Goal: Task Accomplishment & Management: Manage account settings

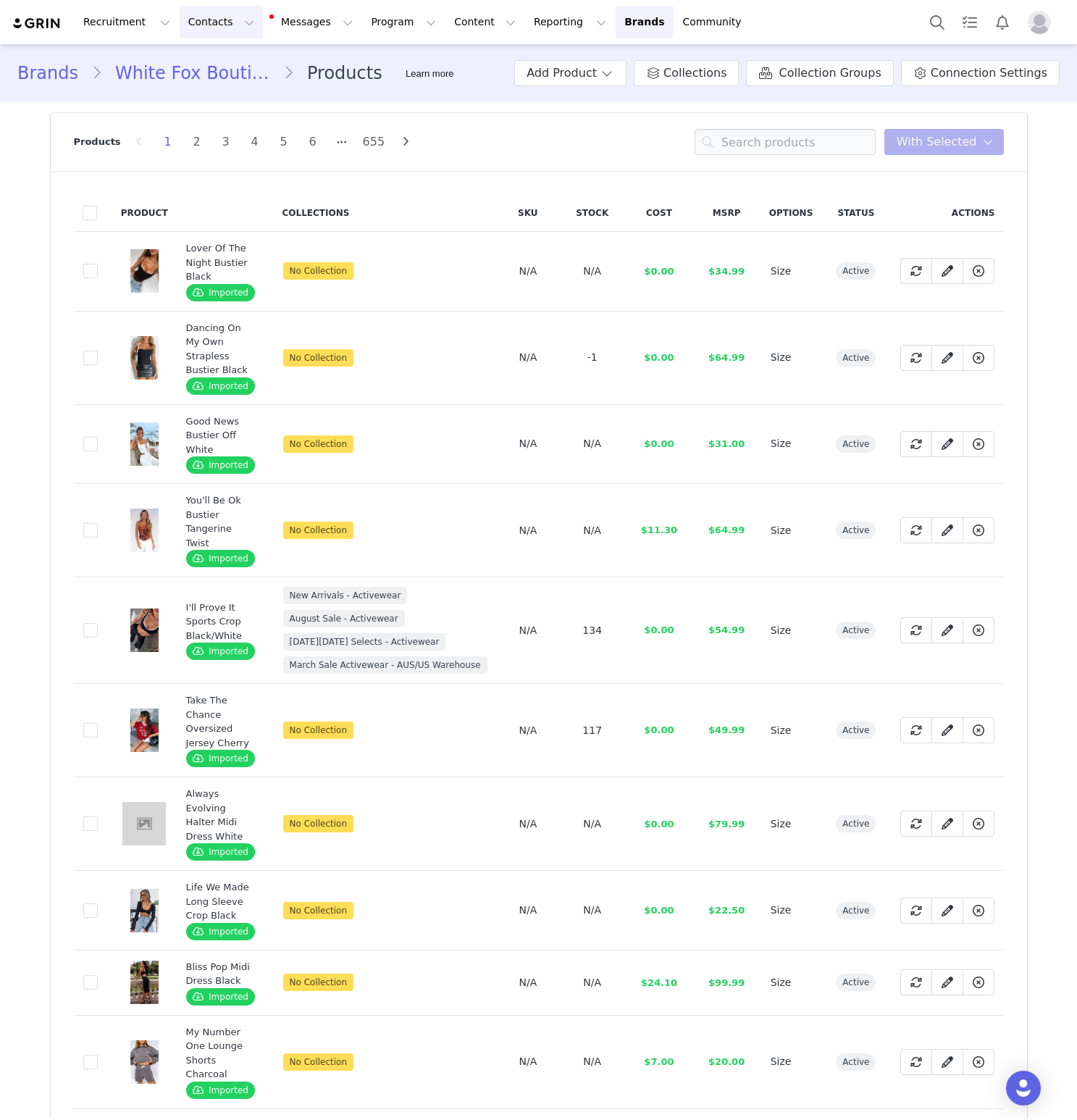
click at [218, 24] on button "Contacts Contacts" at bounding box center [221, 22] width 83 height 33
click at [238, 58] on div "Creators" at bounding box center [226, 63] width 97 height 15
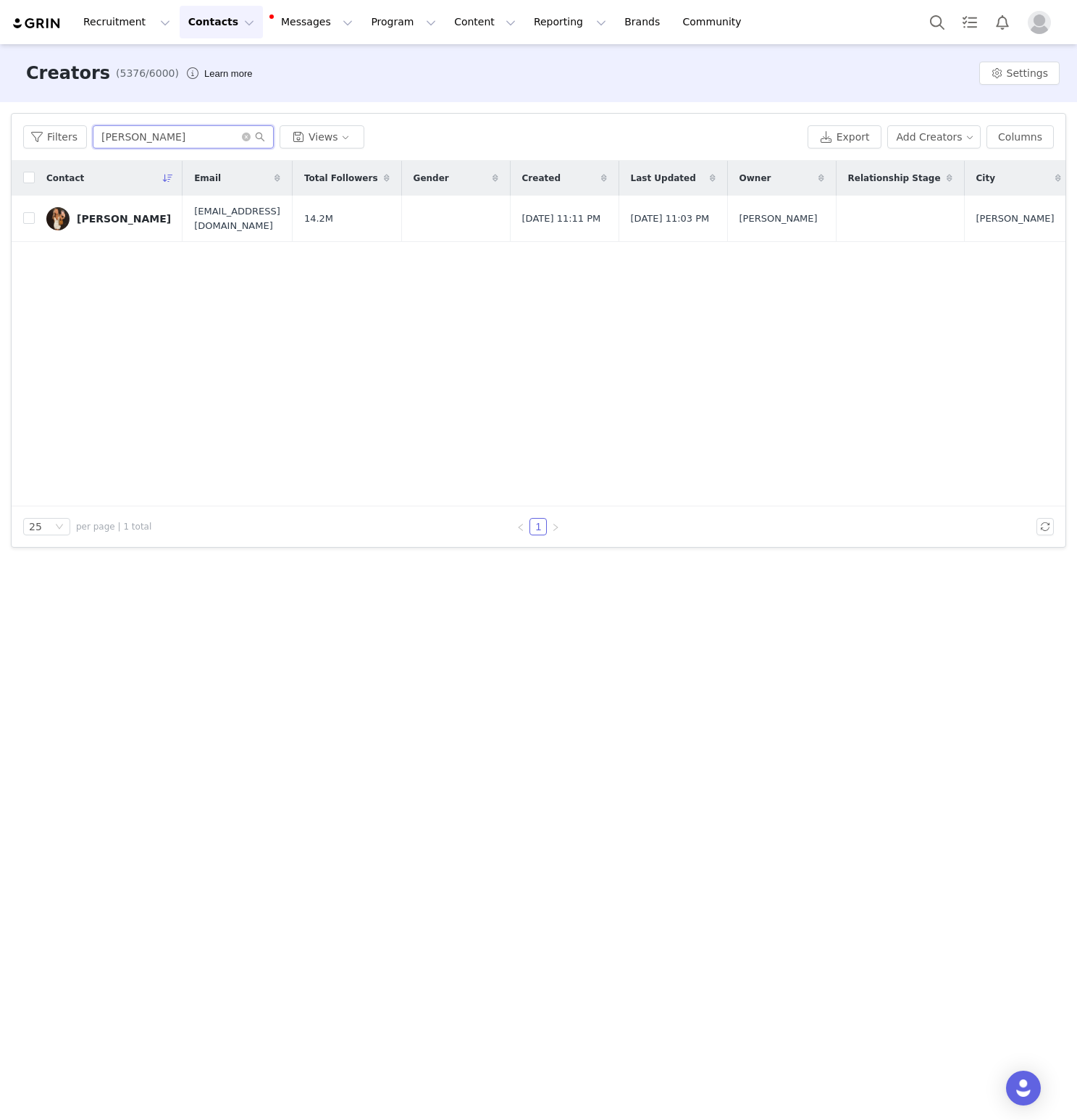
click at [139, 131] on input "Gianna joy" at bounding box center [183, 137] width 181 height 24
click at [162, 139] on input "Gianna joy" at bounding box center [183, 137] width 181 height 24
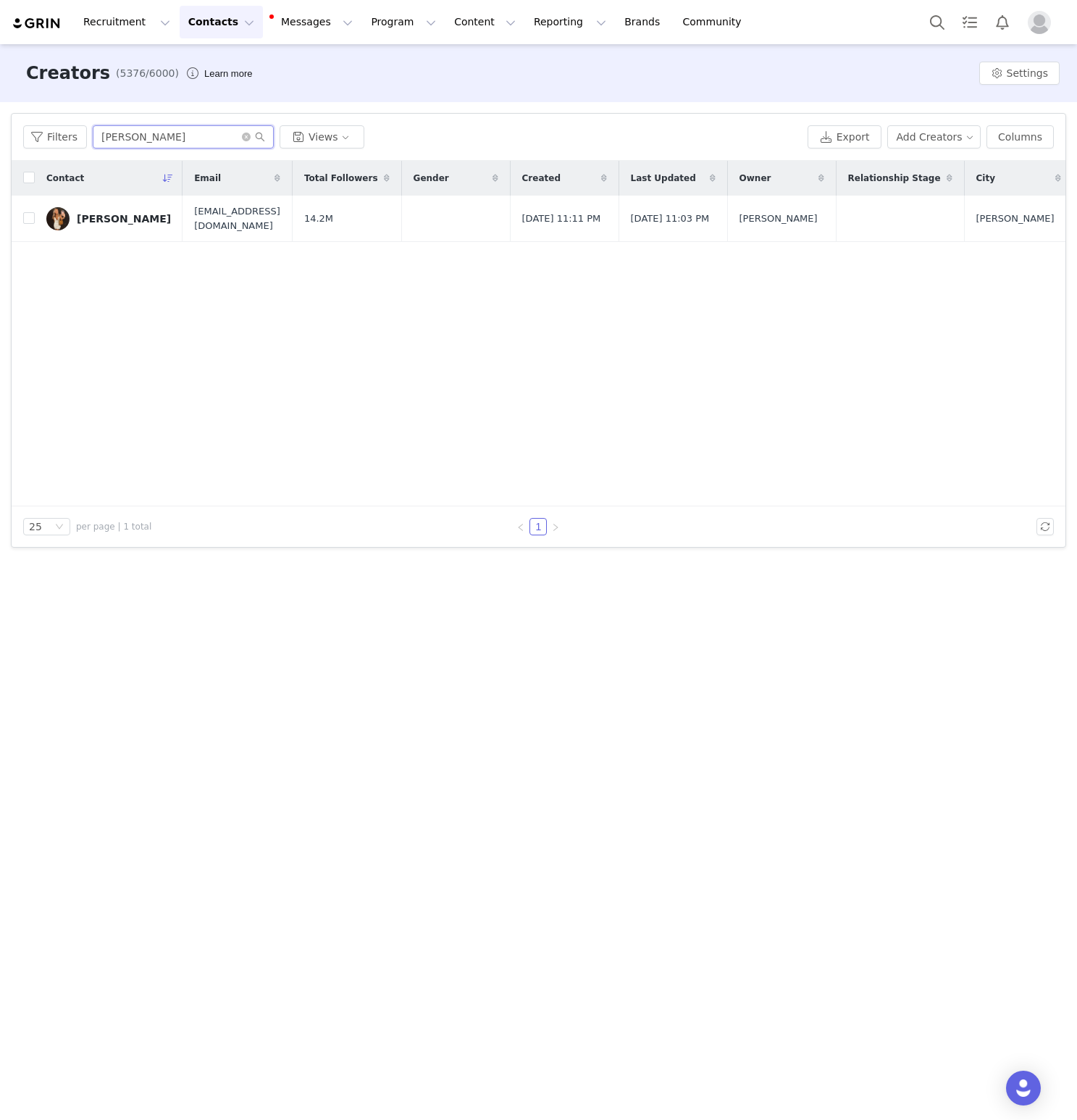
click at [162, 139] on input "Gianna joy" at bounding box center [183, 137] width 181 height 24
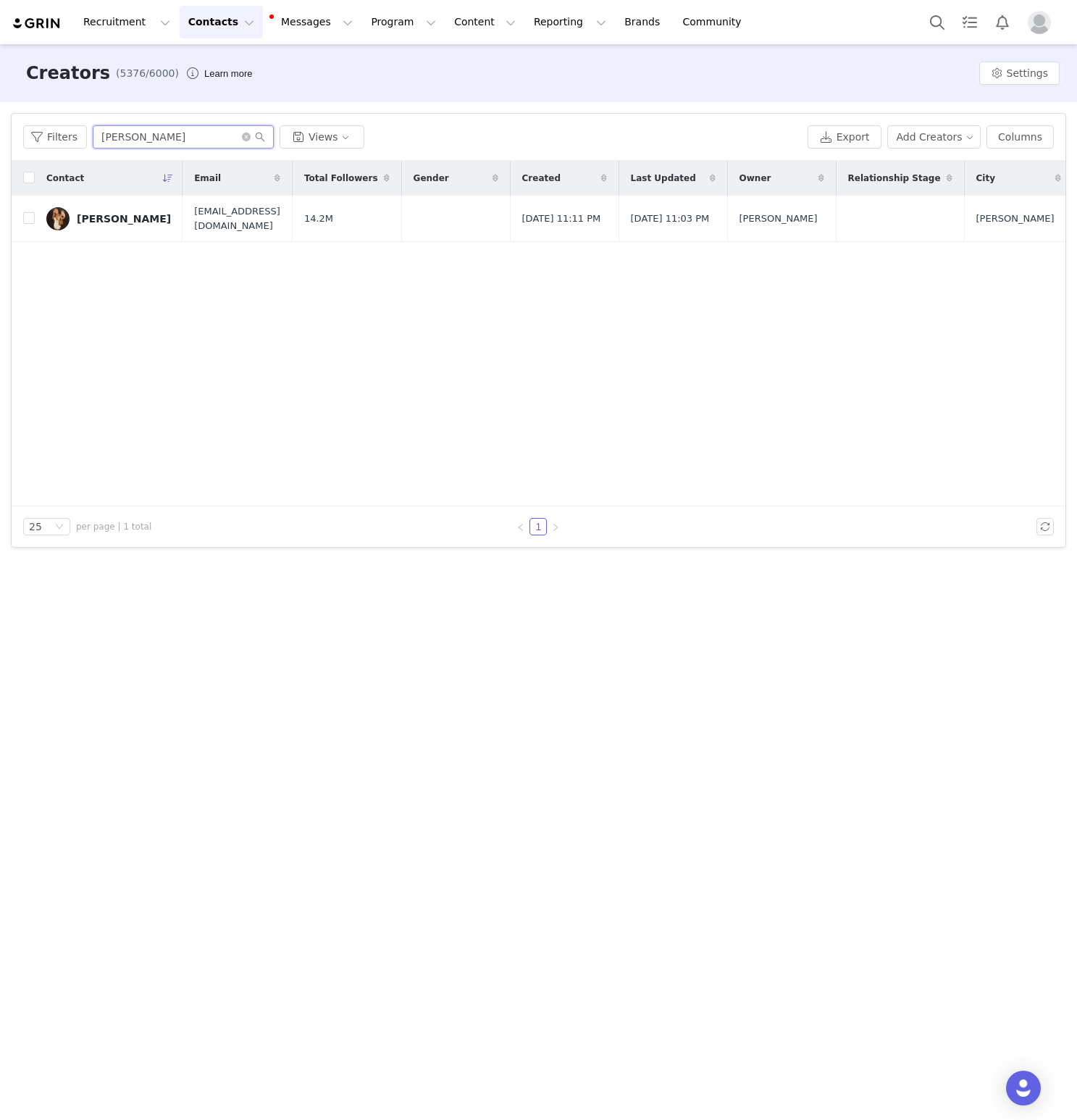
click at [128, 133] on input "Gianna joy" at bounding box center [183, 137] width 181 height 24
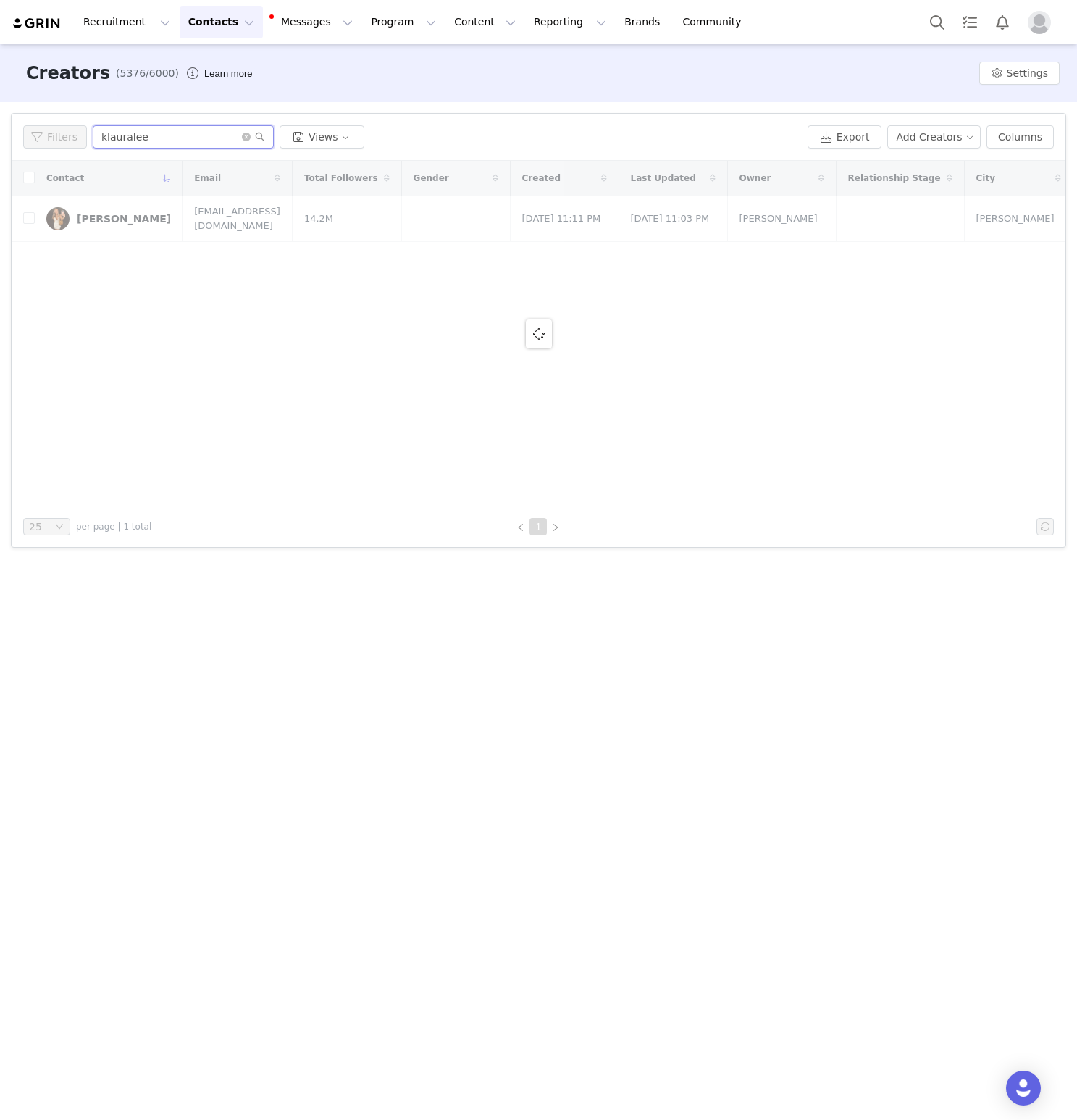
click at [105, 138] on input "klauralee" at bounding box center [183, 137] width 181 height 24
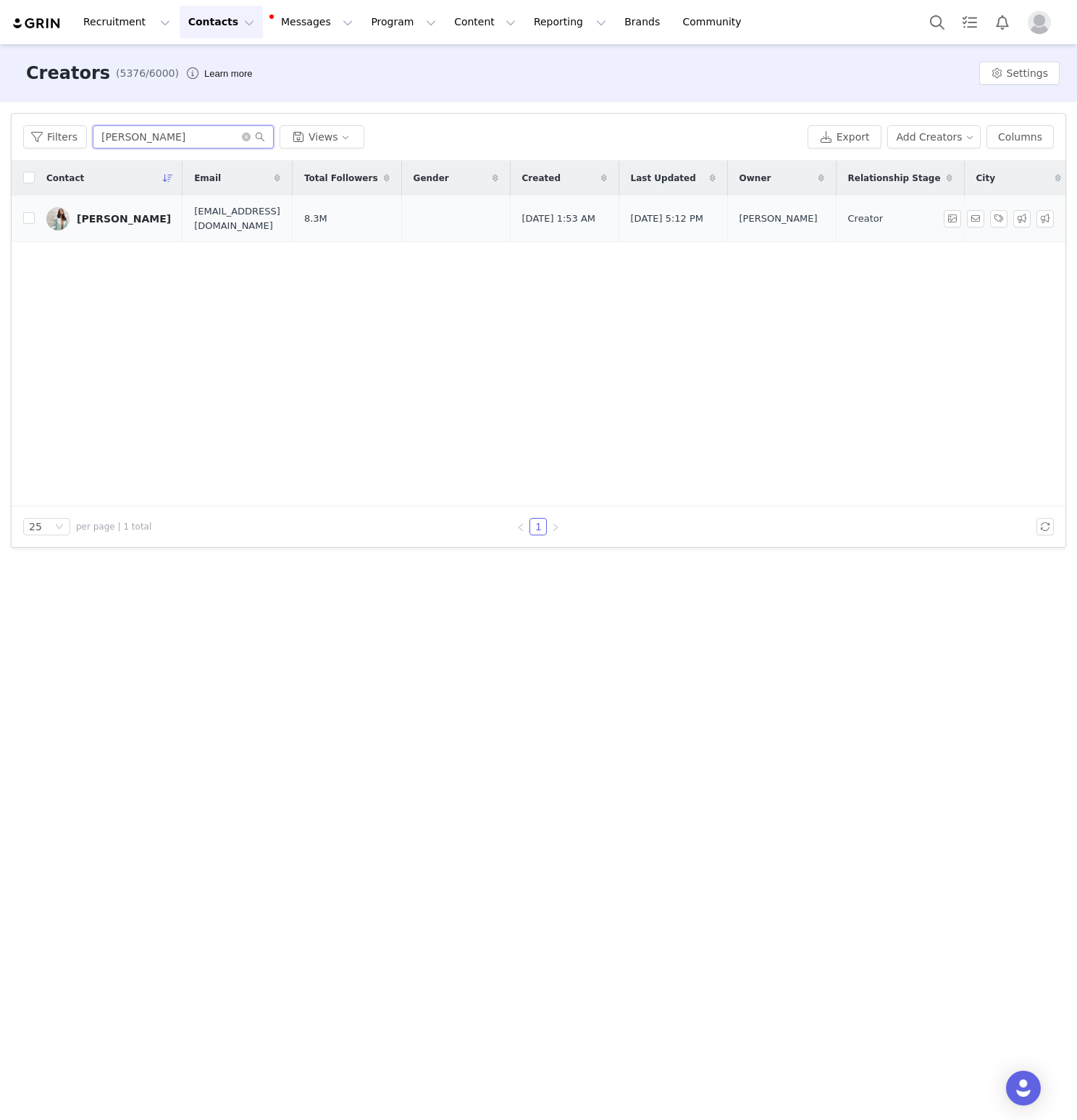
type input "lauralee"
click at [65, 209] on img at bounding box center [58, 219] width 24 height 24
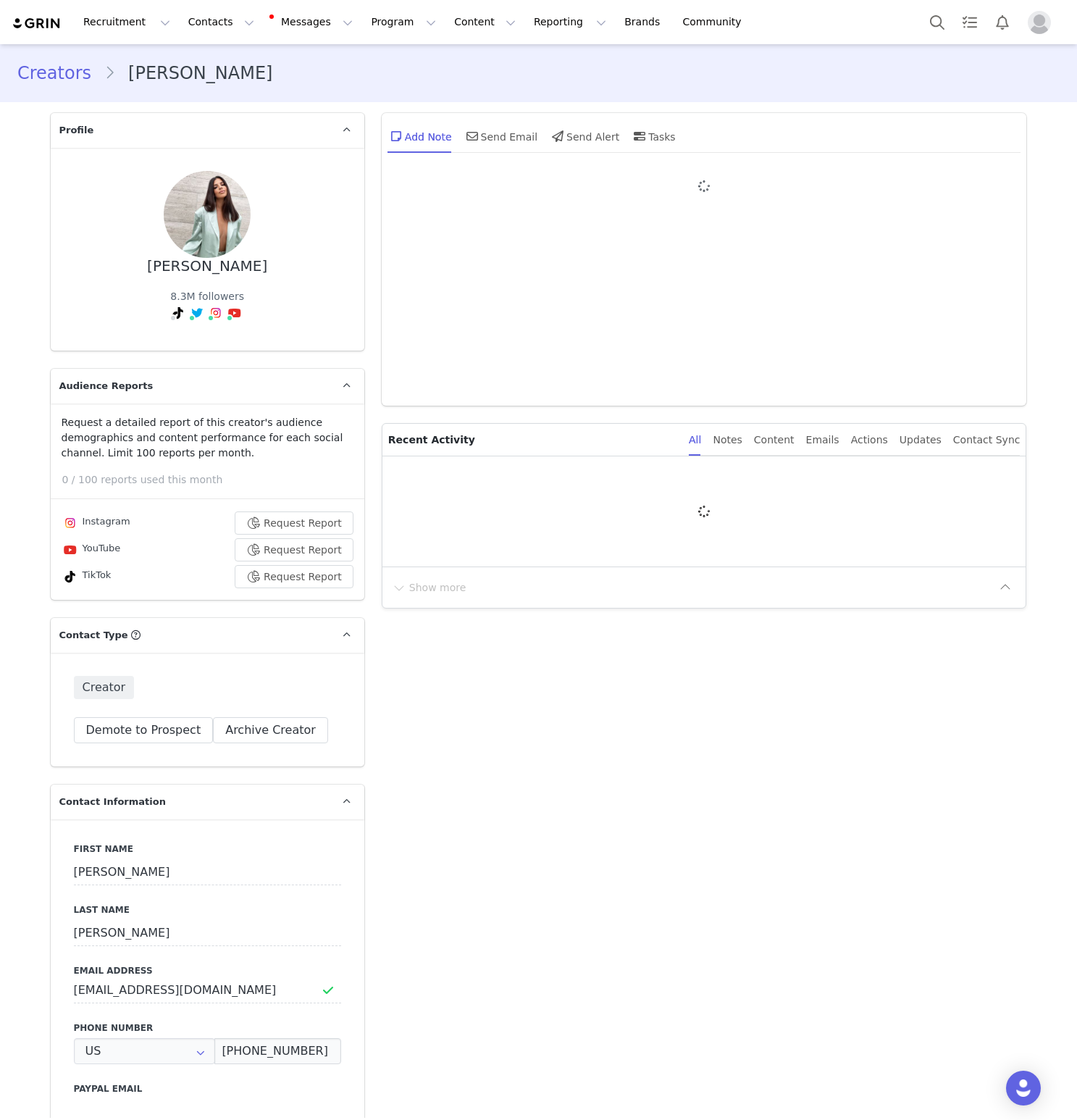
type input "+1 (United States)"
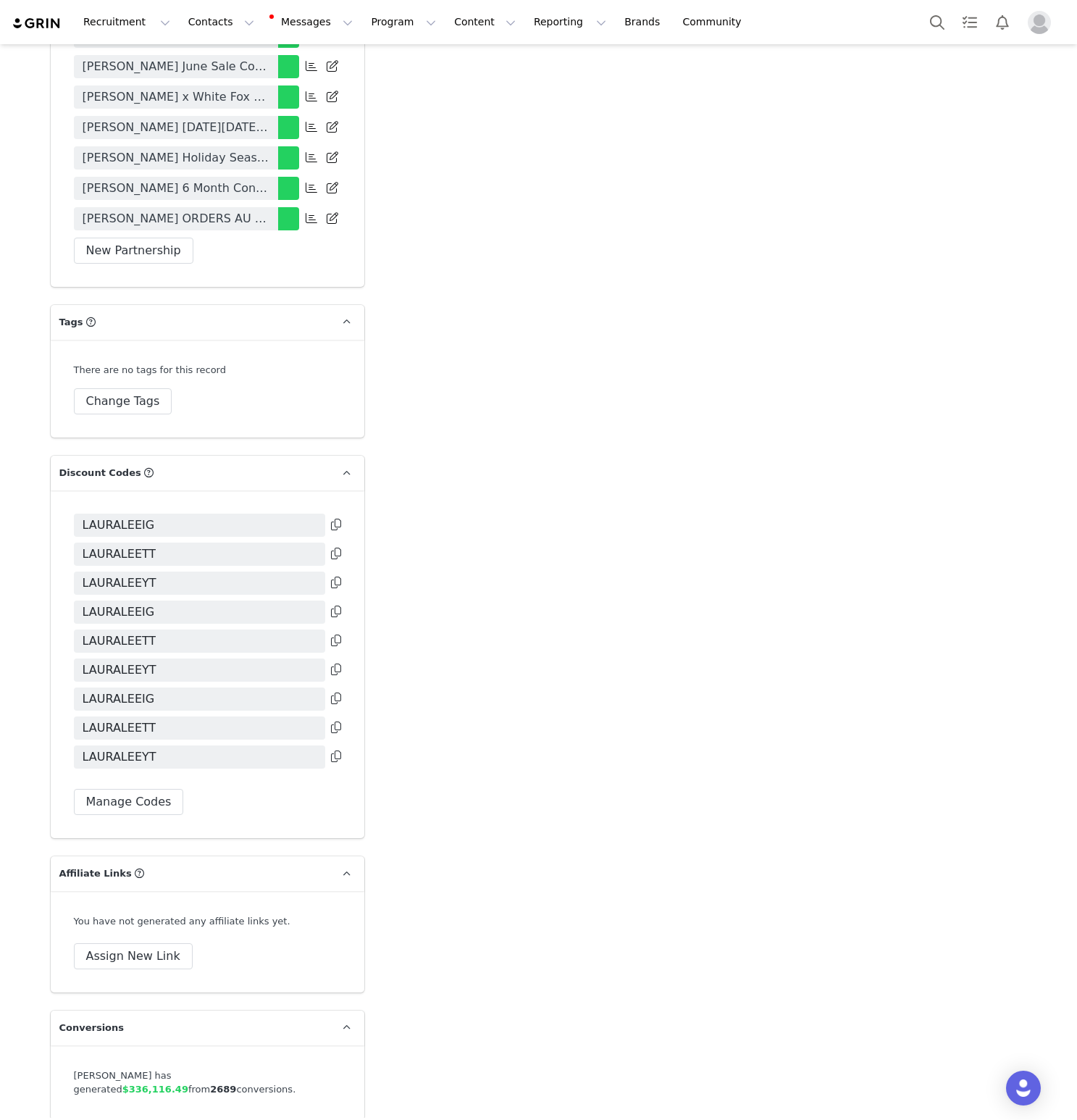
scroll to position [3683, 0]
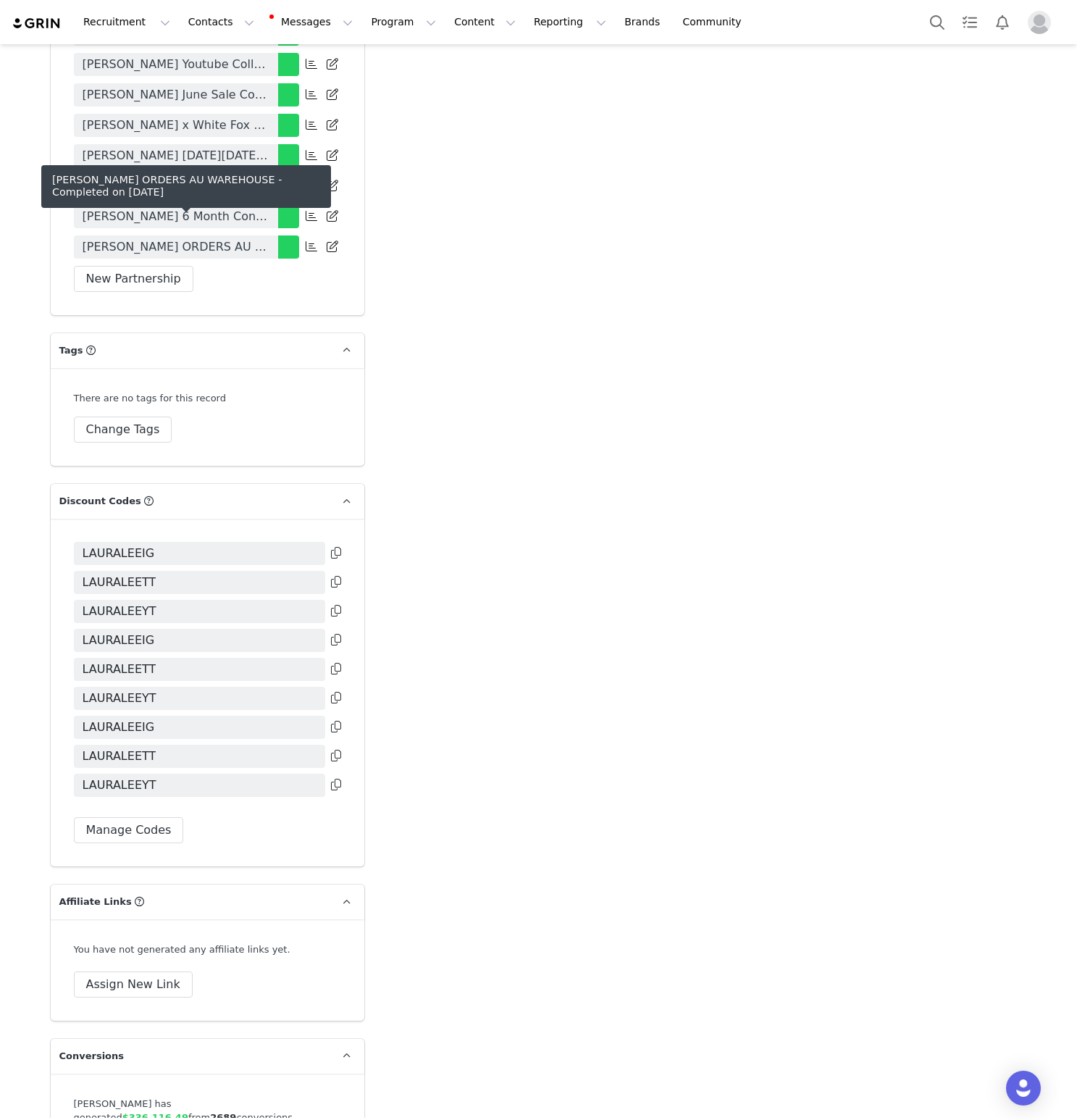
click at [234, 205] on div "LAURA LEE ORDERS AU WAREHOUSE - Completed on Jun 14, 2025" at bounding box center [186, 186] width 290 height 43
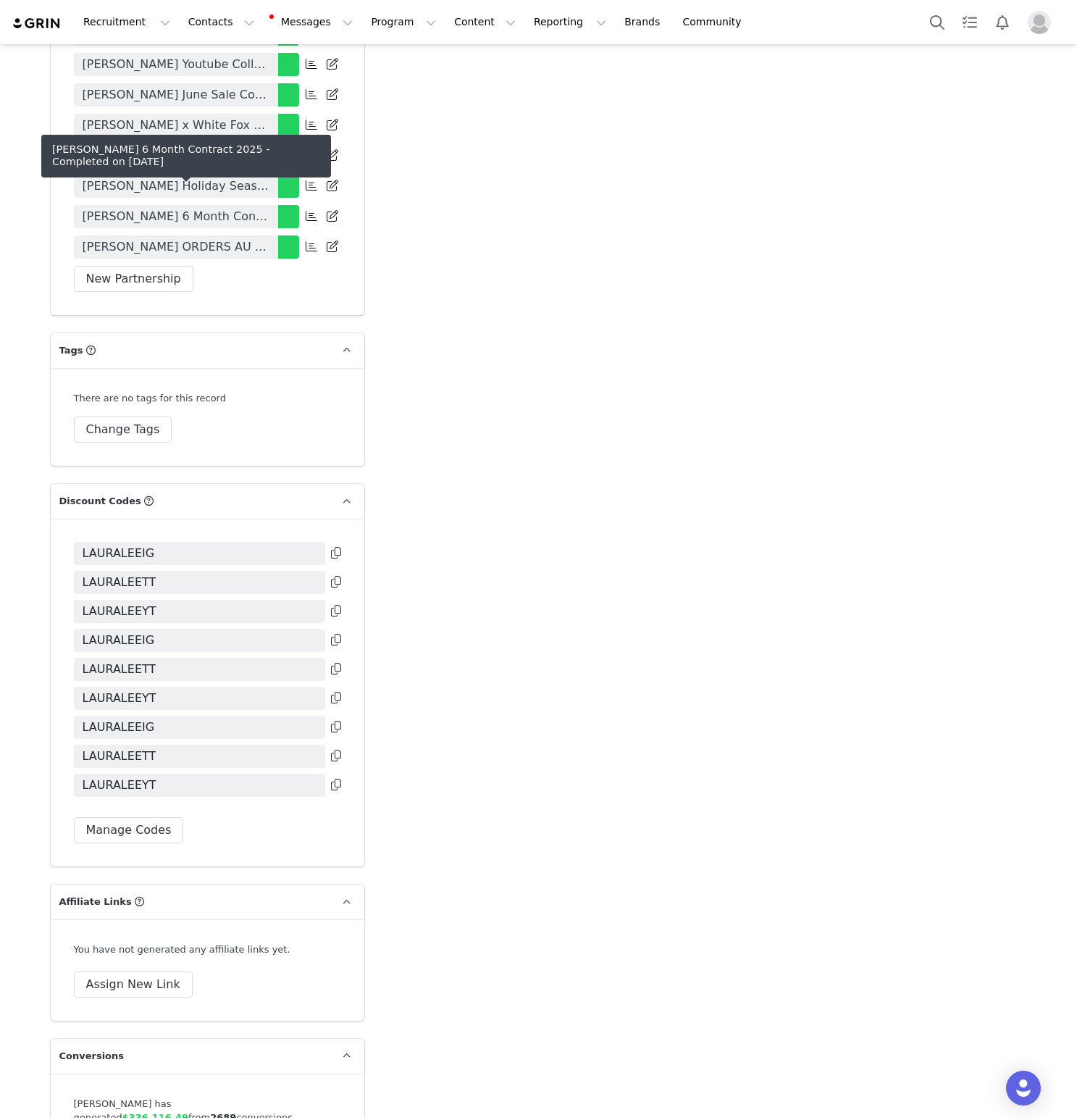
click at [237, 208] on span "Laura Lee 6 Month Contract 2025" at bounding box center [176, 216] width 186 height 17
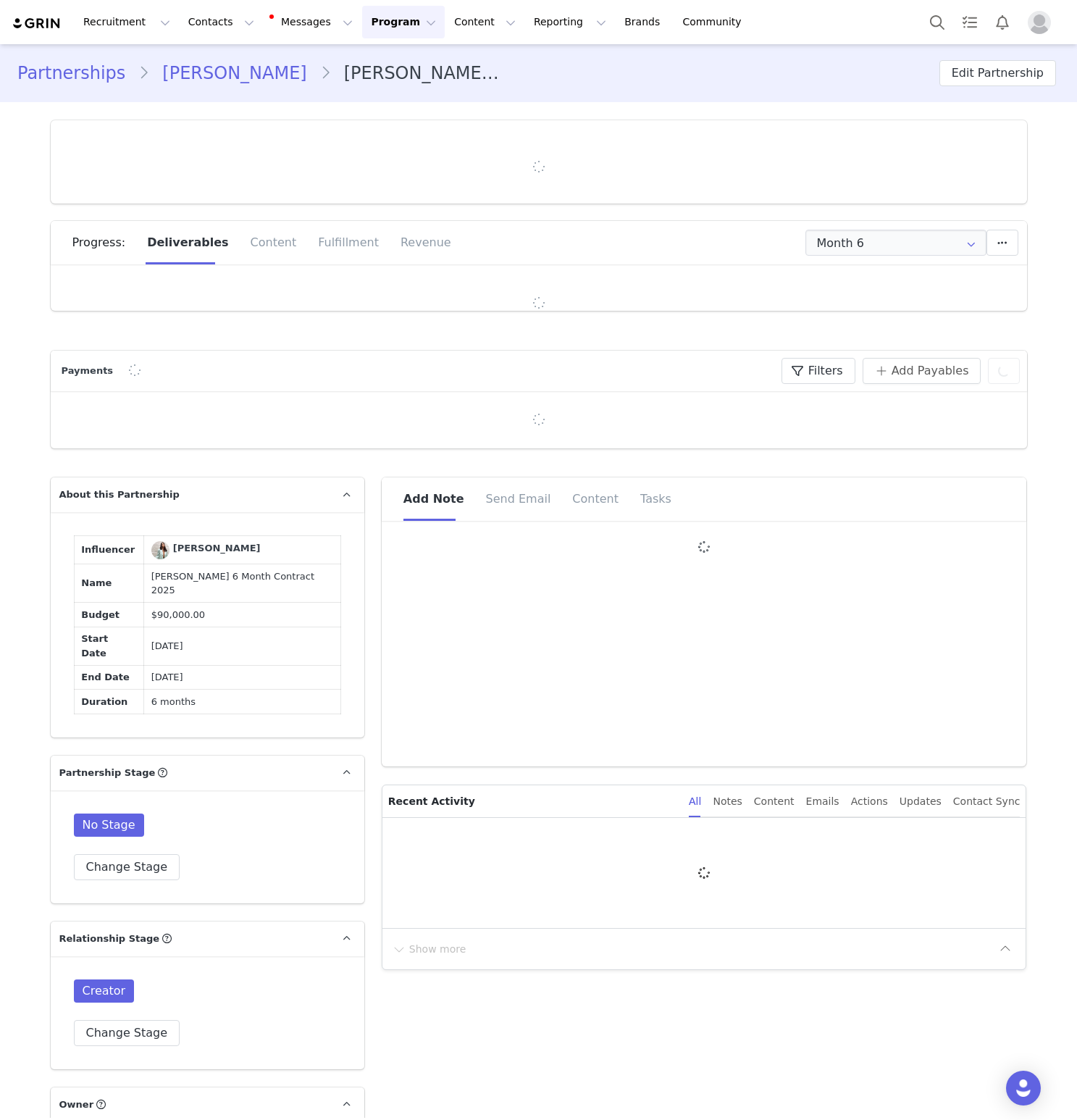
type input "+1 (United States)"
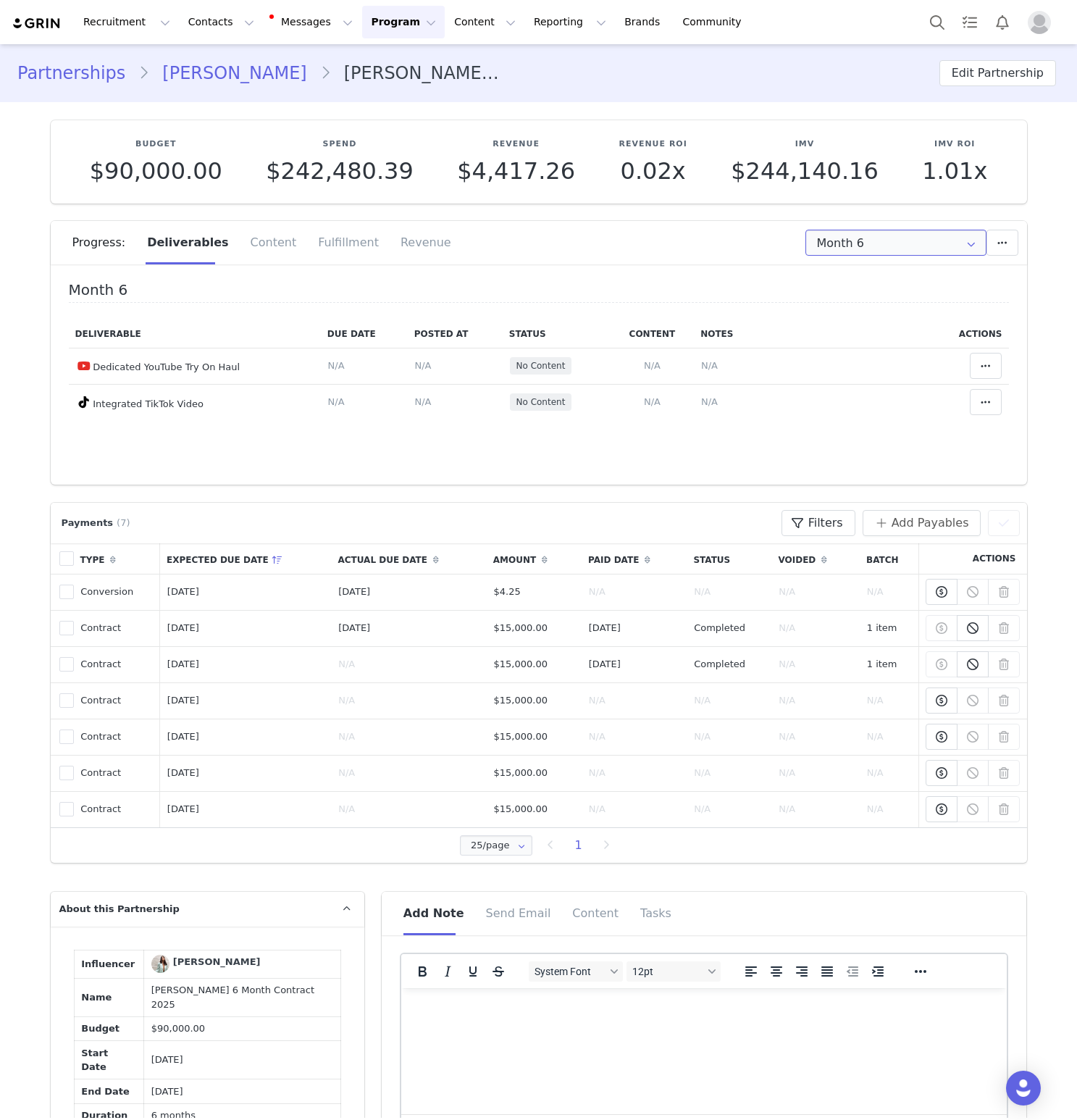
click at [914, 234] on input "Month 6" at bounding box center [896, 243] width 181 height 26
click at [892, 379] on span "Jul 16th - Aug 16th" at bounding box center [931, 379] width 79 height 24
type input "Month 5"
click at [199, 20] on button "Contacts Contacts" at bounding box center [221, 22] width 83 height 33
click at [205, 64] on p "Creators" at bounding box center [203, 63] width 43 height 15
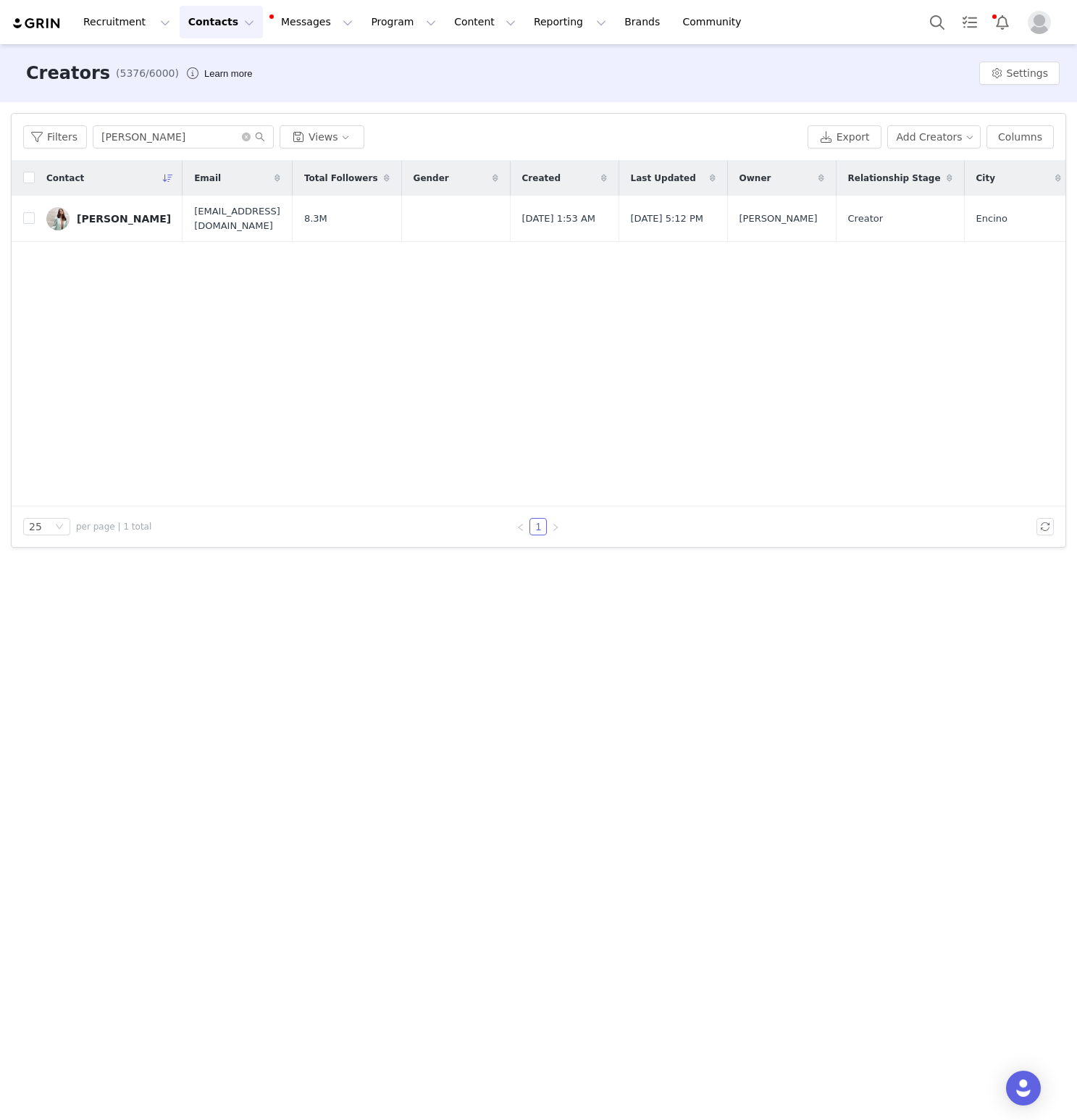
click at [157, 121] on div "Filters lauralee Views Export Add Creators Columns" at bounding box center [538, 138] width 1053 height 47
click at [157, 122] on div "Filters lauralee Views Export Add Creators Columns" at bounding box center [538, 138] width 1053 height 47
click at [138, 137] on input "lauralee" at bounding box center [183, 137] width 181 height 24
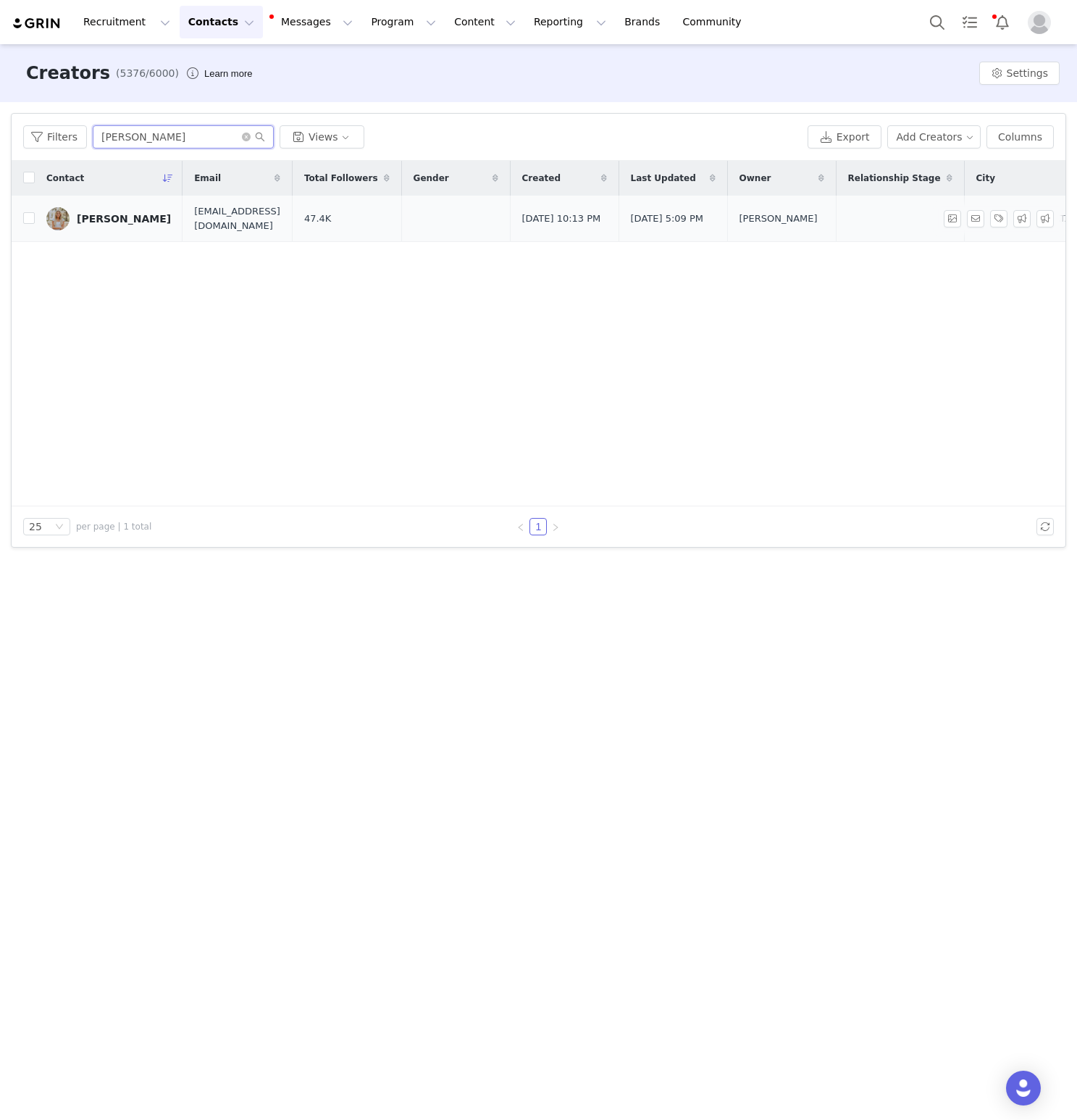
type input "Ashley sims"
click at [107, 235] on td "Ashley Sims" at bounding box center [108, 218] width 148 height 46
click at [104, 224] on div "Ashley Sims" at bounding box center [124, 218] width 94 height 12
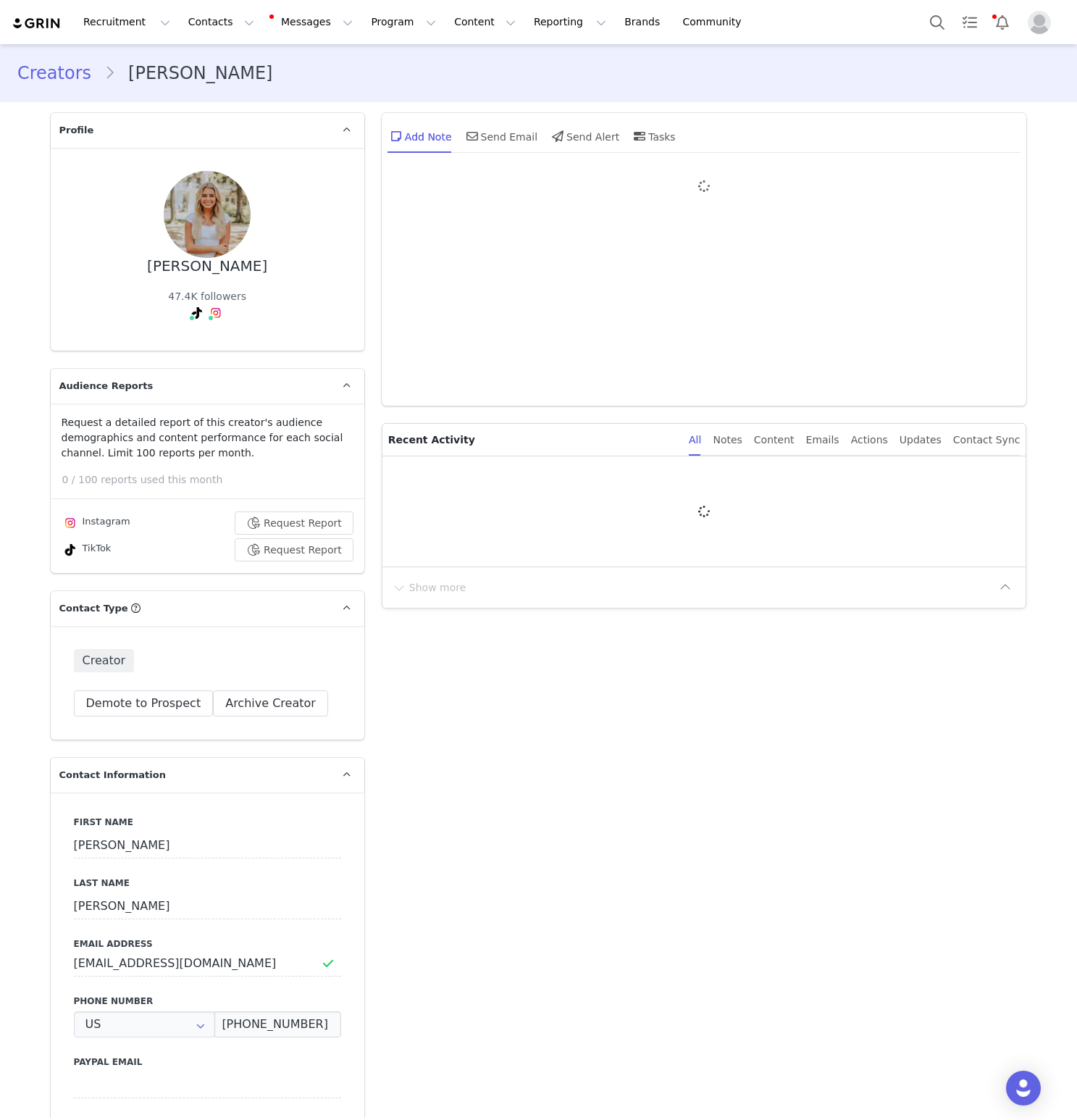
type input "+1 (United States)"
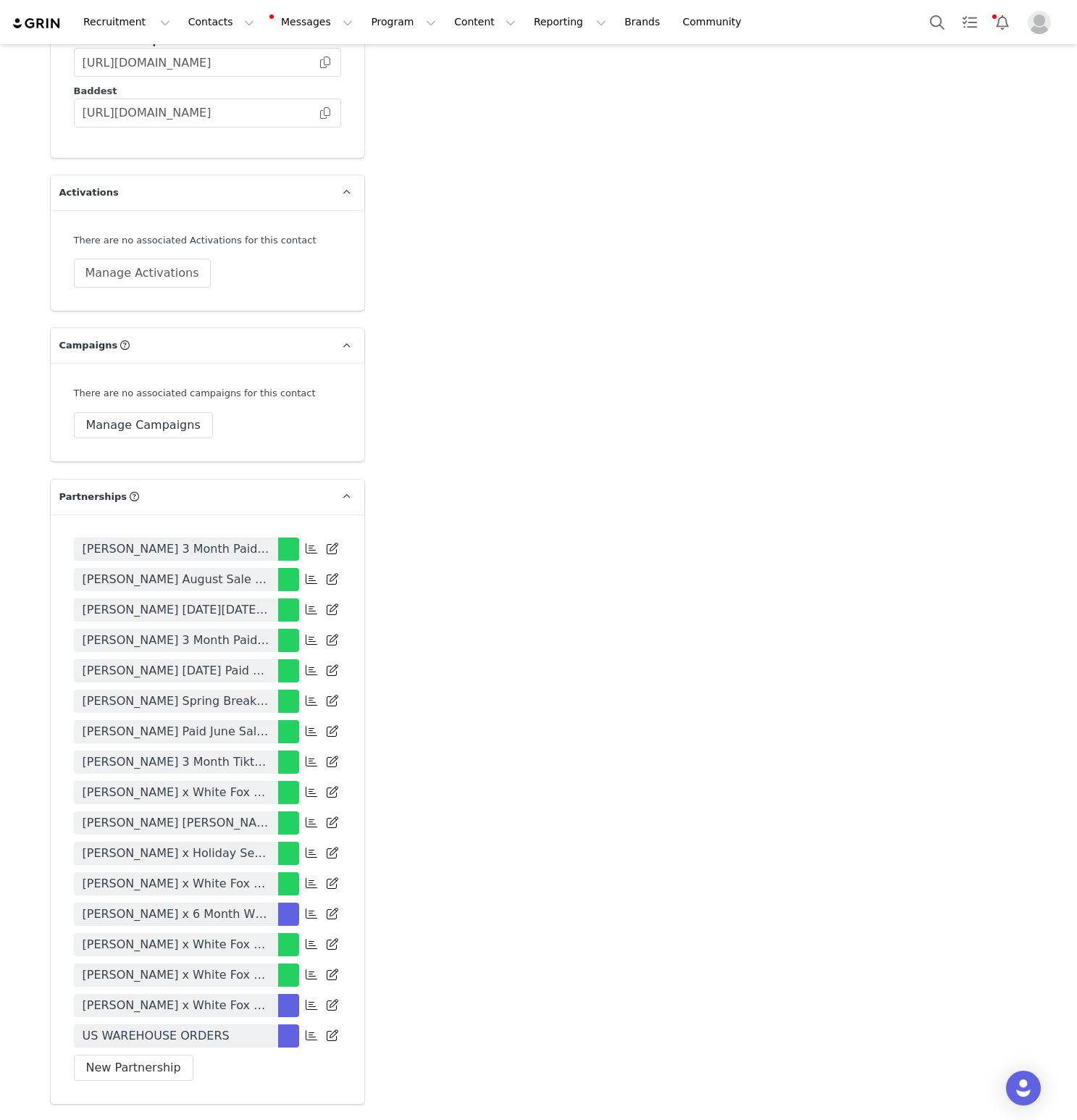
scroll to position [3736, 0]
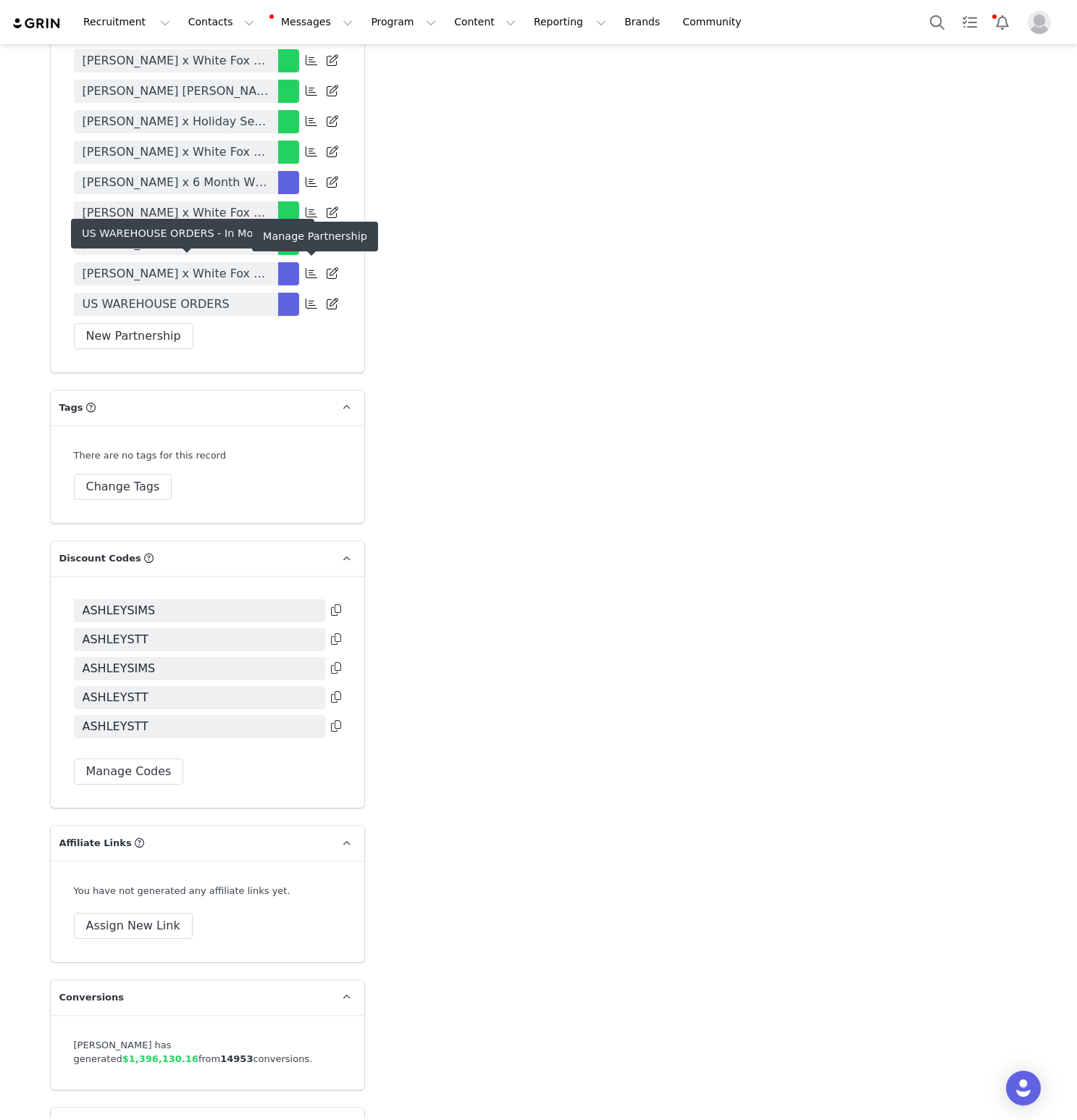
click at [331, 298] on icon at bounding box center [332, 303] width 12 height 12
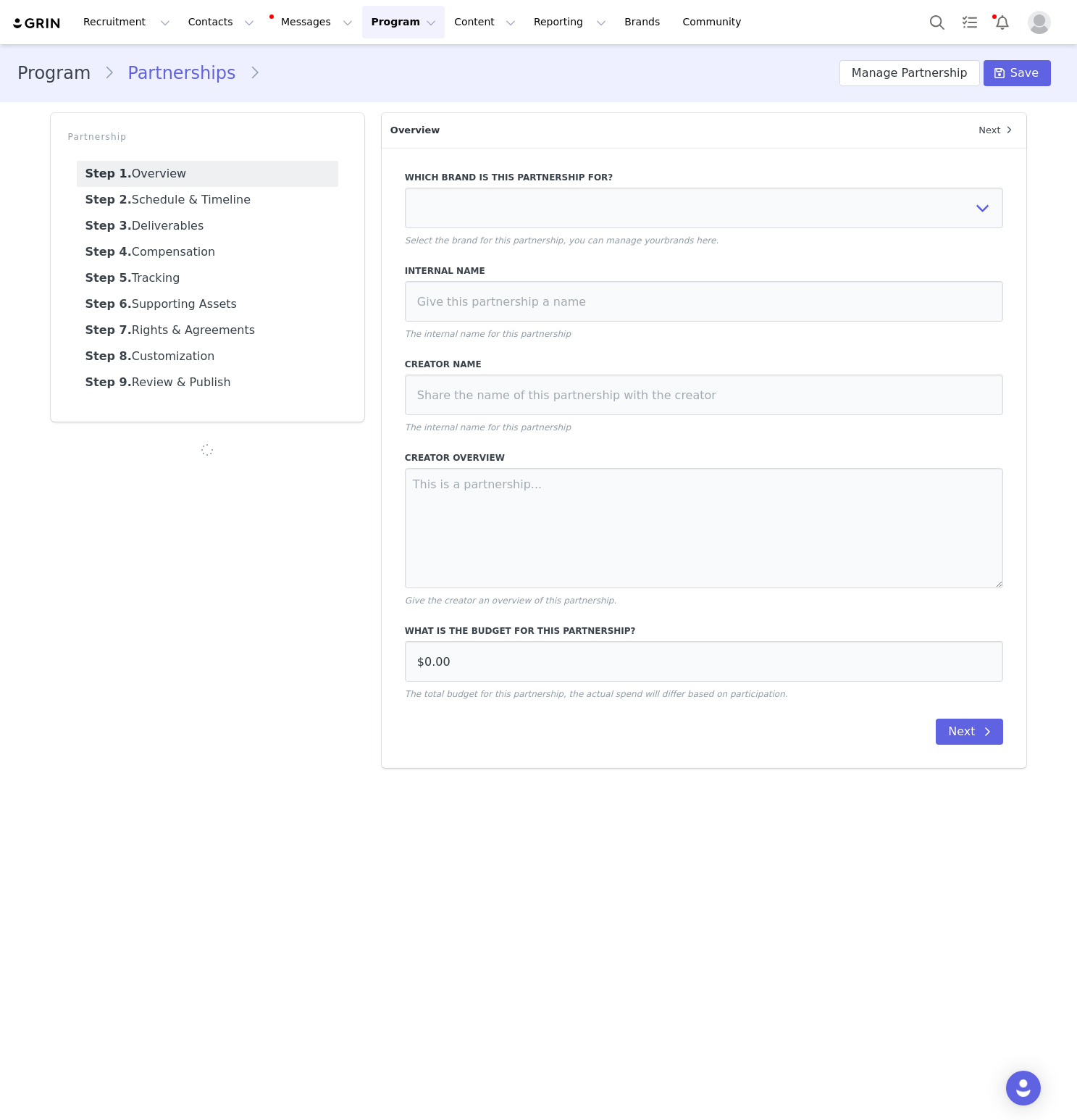
select select "53c3bcc0-a659-4026-a849-d1d372a06fab"
type input "US WAREHOUSE ORDERS"
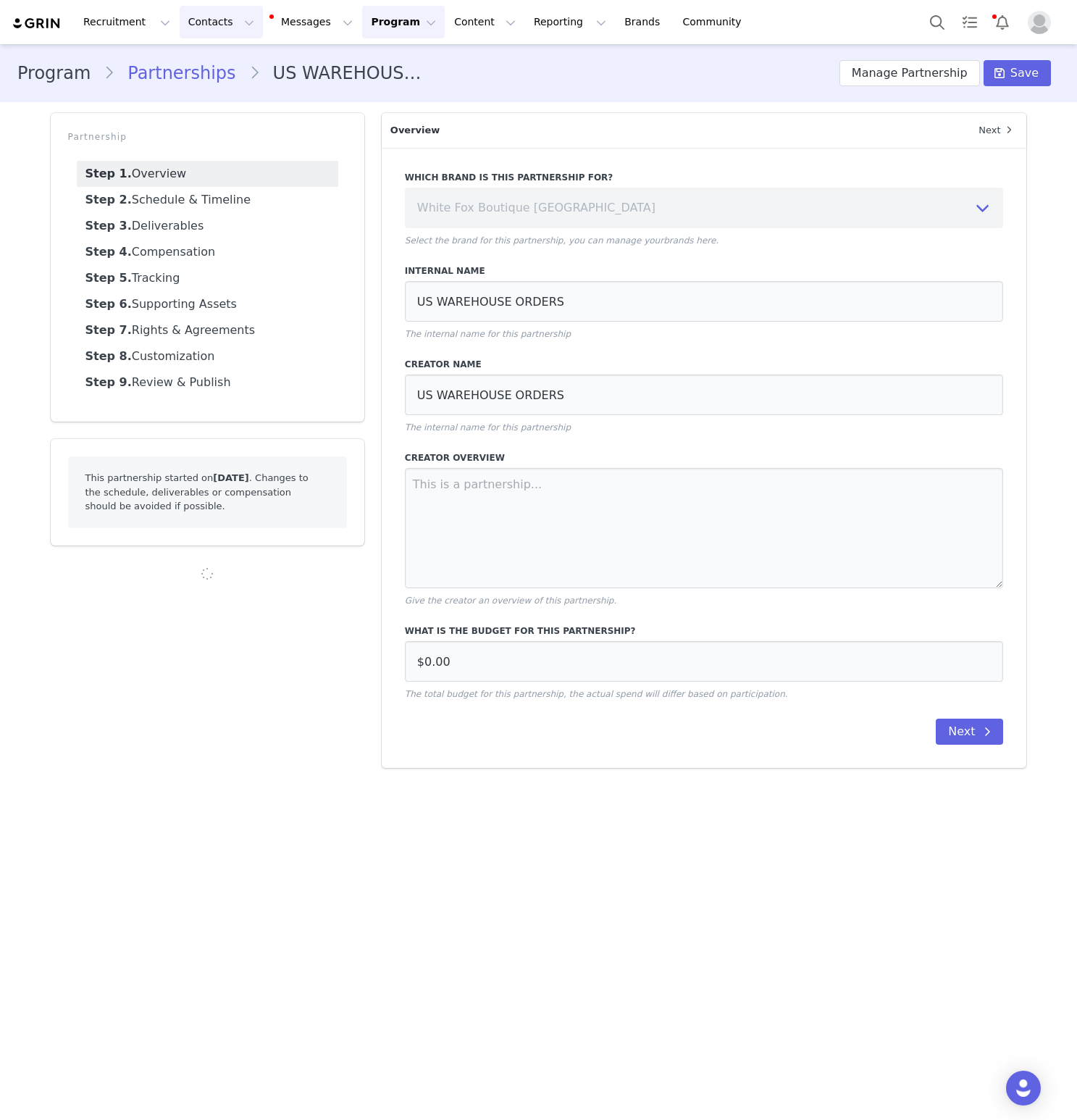
click at [213, 29] on button "Contacts Contacts" at bounding box center [221, 22] width 83 height 33
click at [225, 55] on link "Creators" at bounding box center [226, 64] width 114 height 27
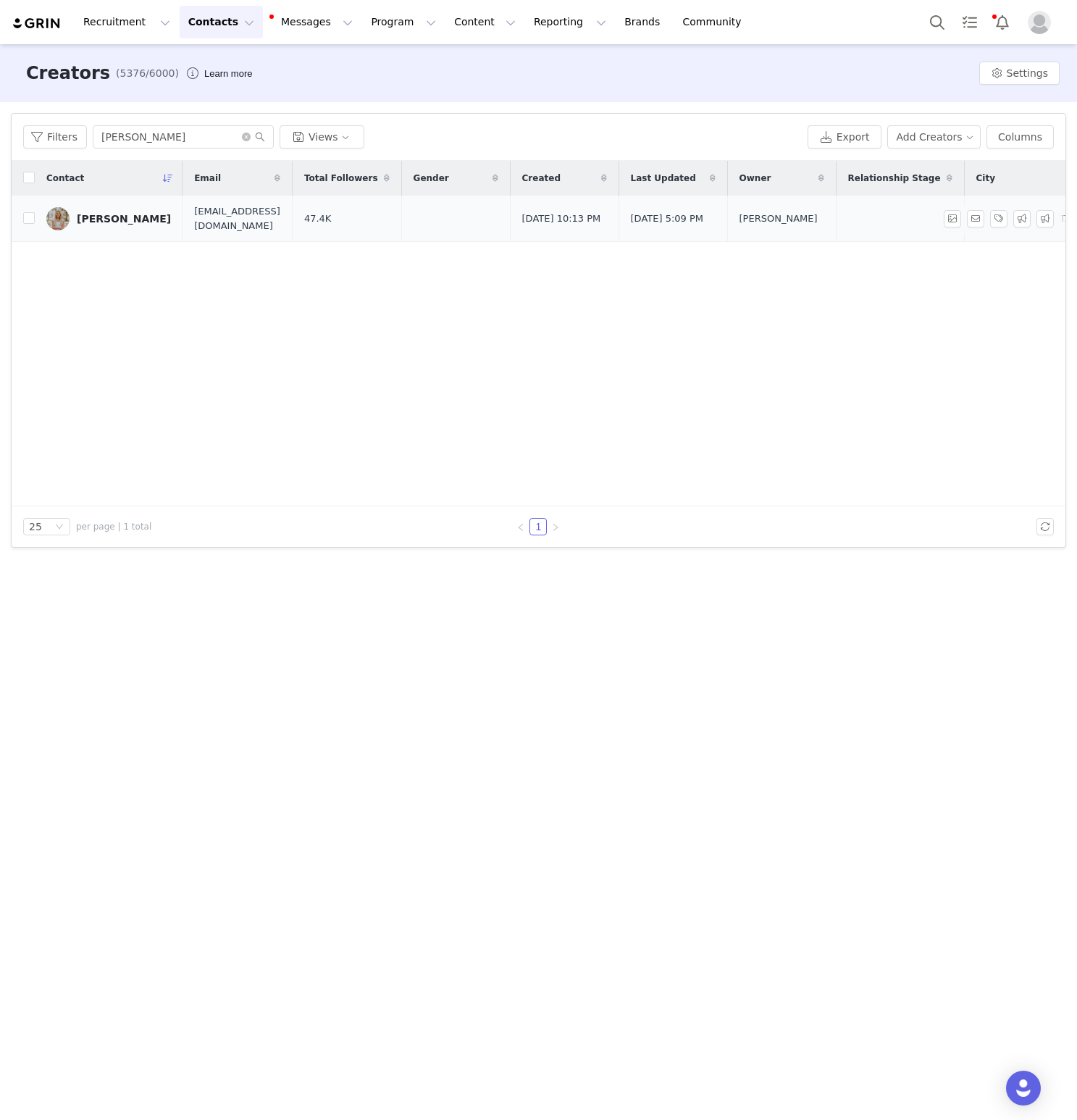
click at [106, 235] on td "Ashley Sims" at bounding box center [108, 218] width 148 height 46
click at [104, 224] on link "Ashley Sims" at bounding box center [109, 219] width 125 height 24
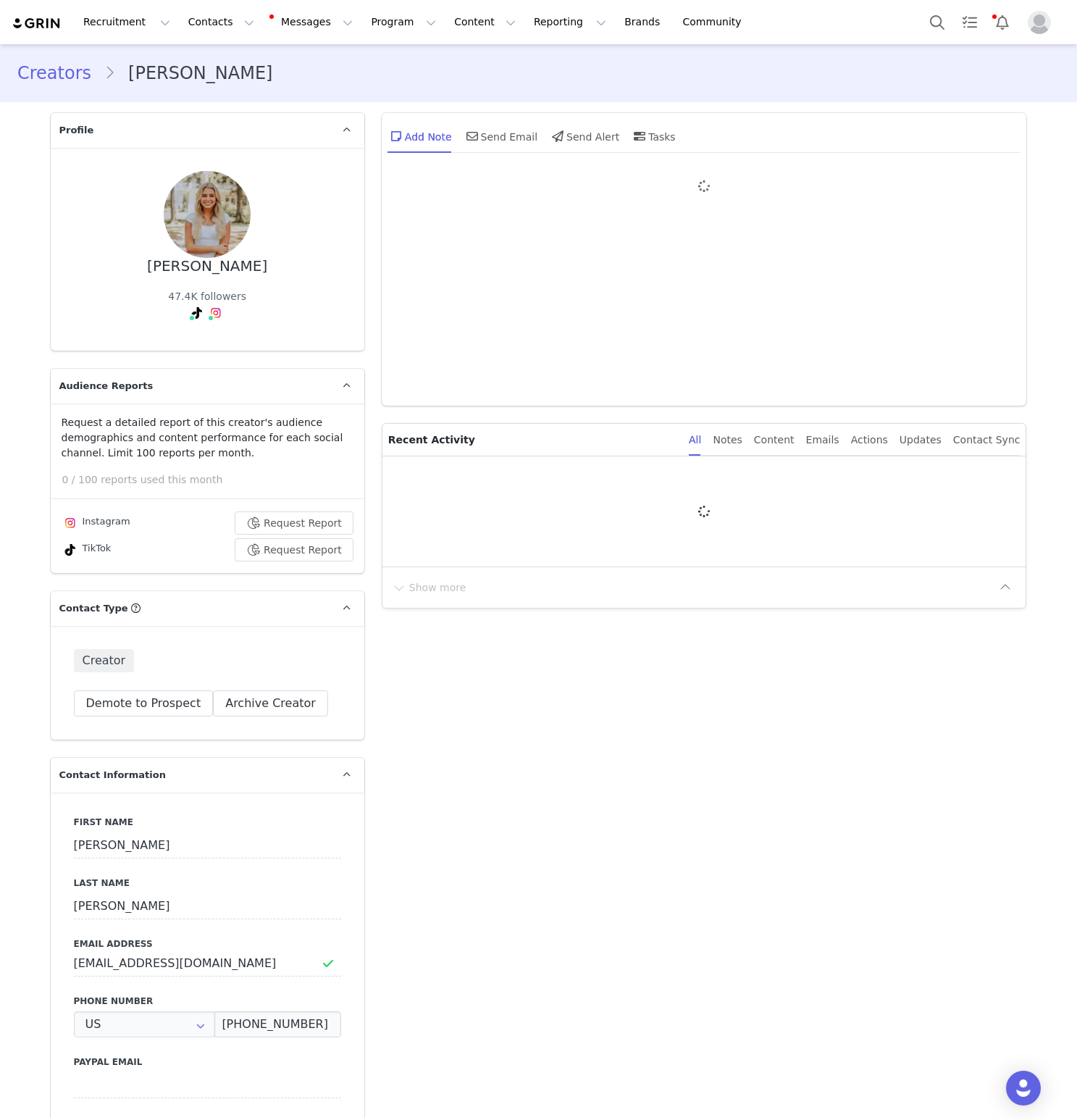
type input "+1 (United States)"
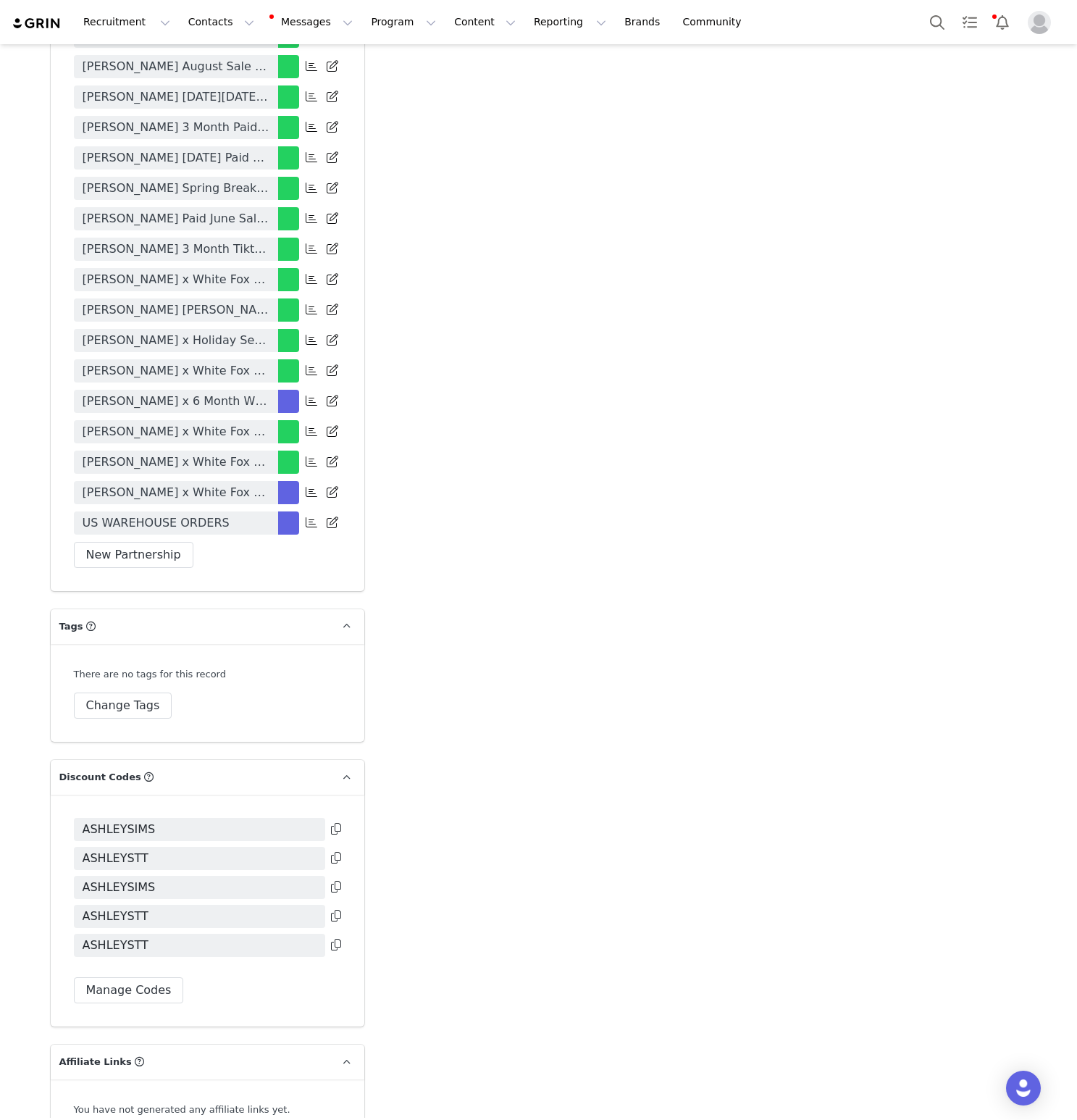
scroll to position [3736, 0]
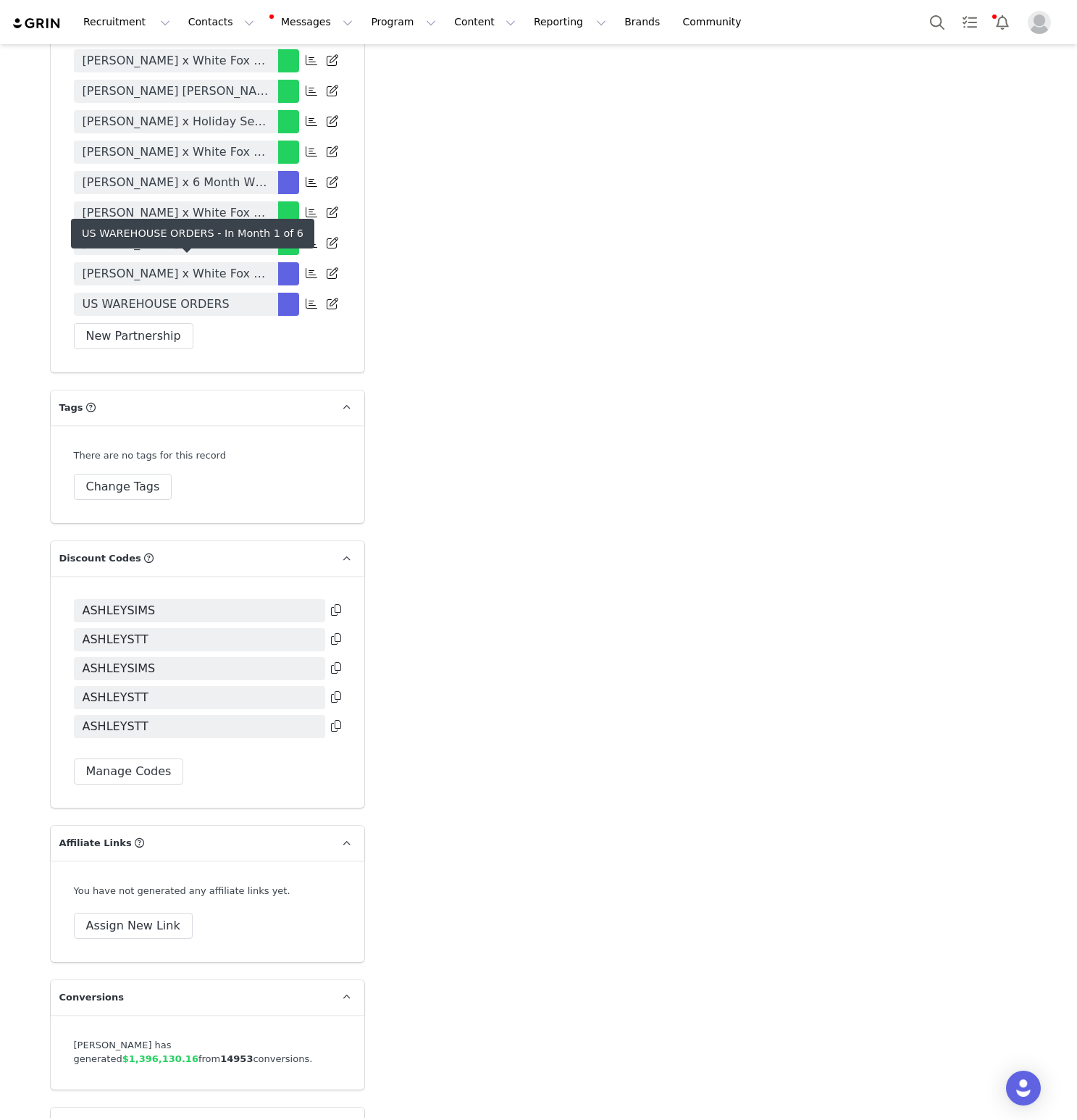
click at [252, 292] on link "US WAREHOUSE ORDERS" at bounding box center [176, 304] width 205 height 24
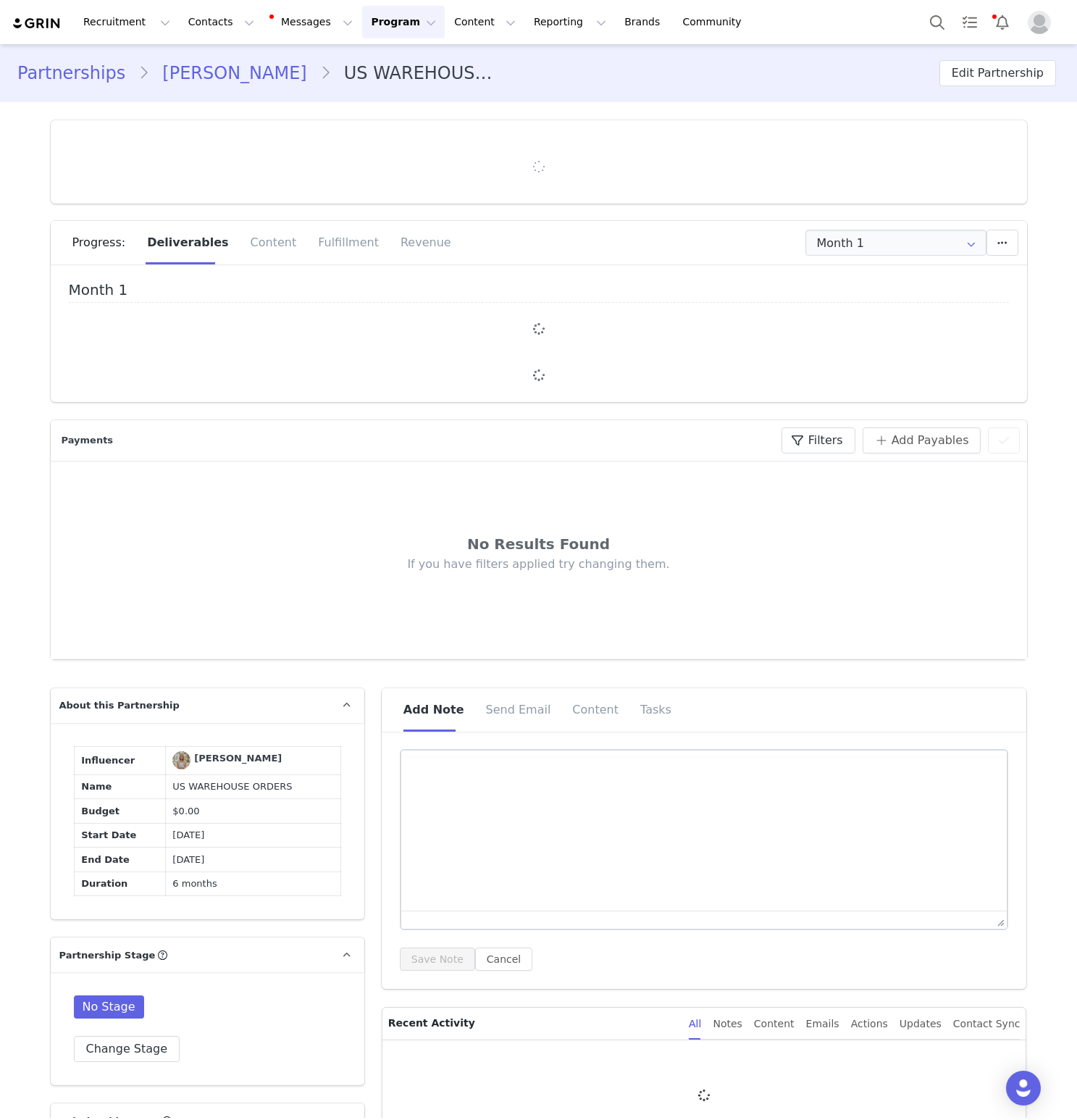
type input "+1 (United States)"
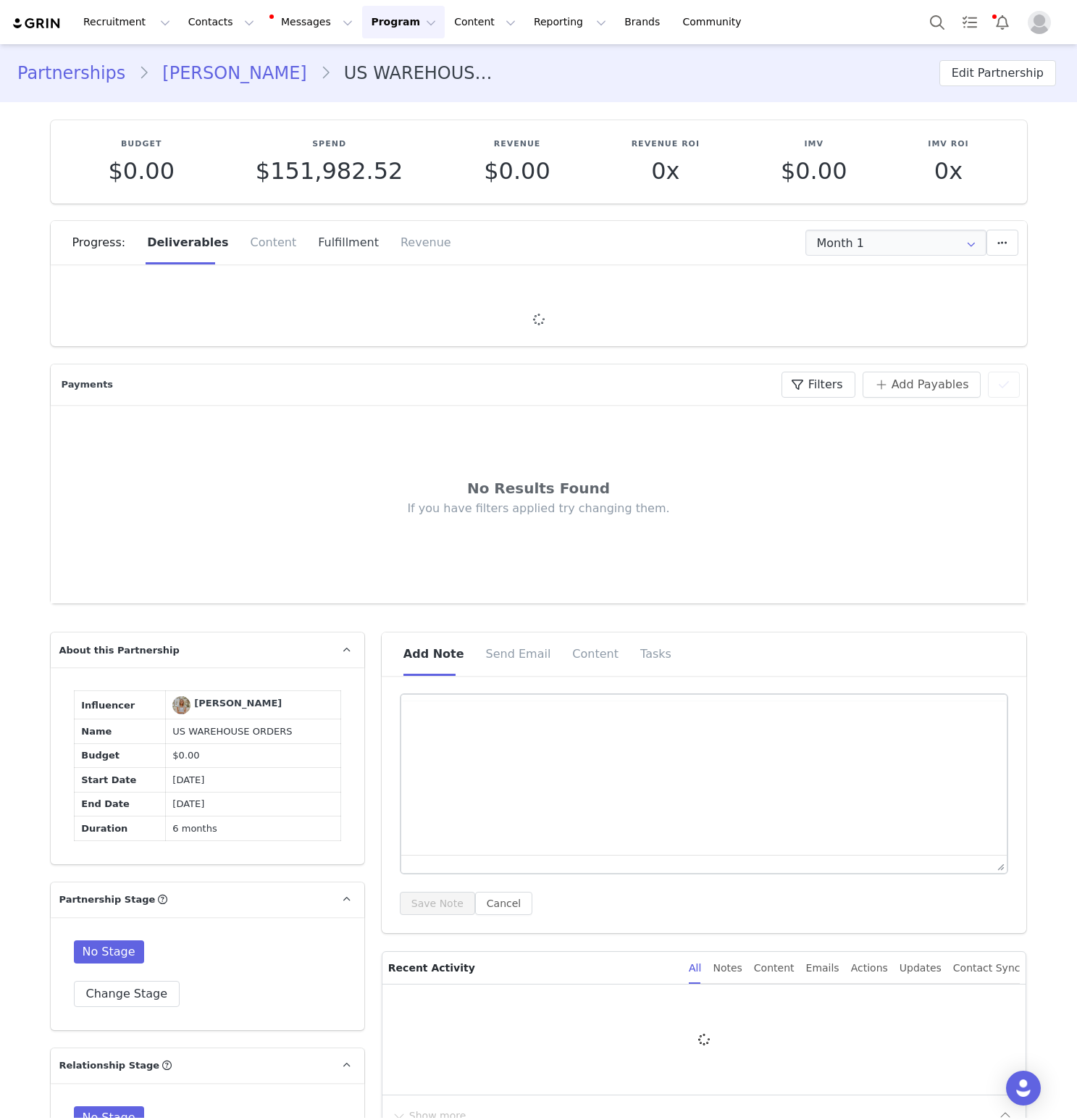
click at [336, 248] on div "Fulfillment" at bounding box center [348, 243] width 82 height 43
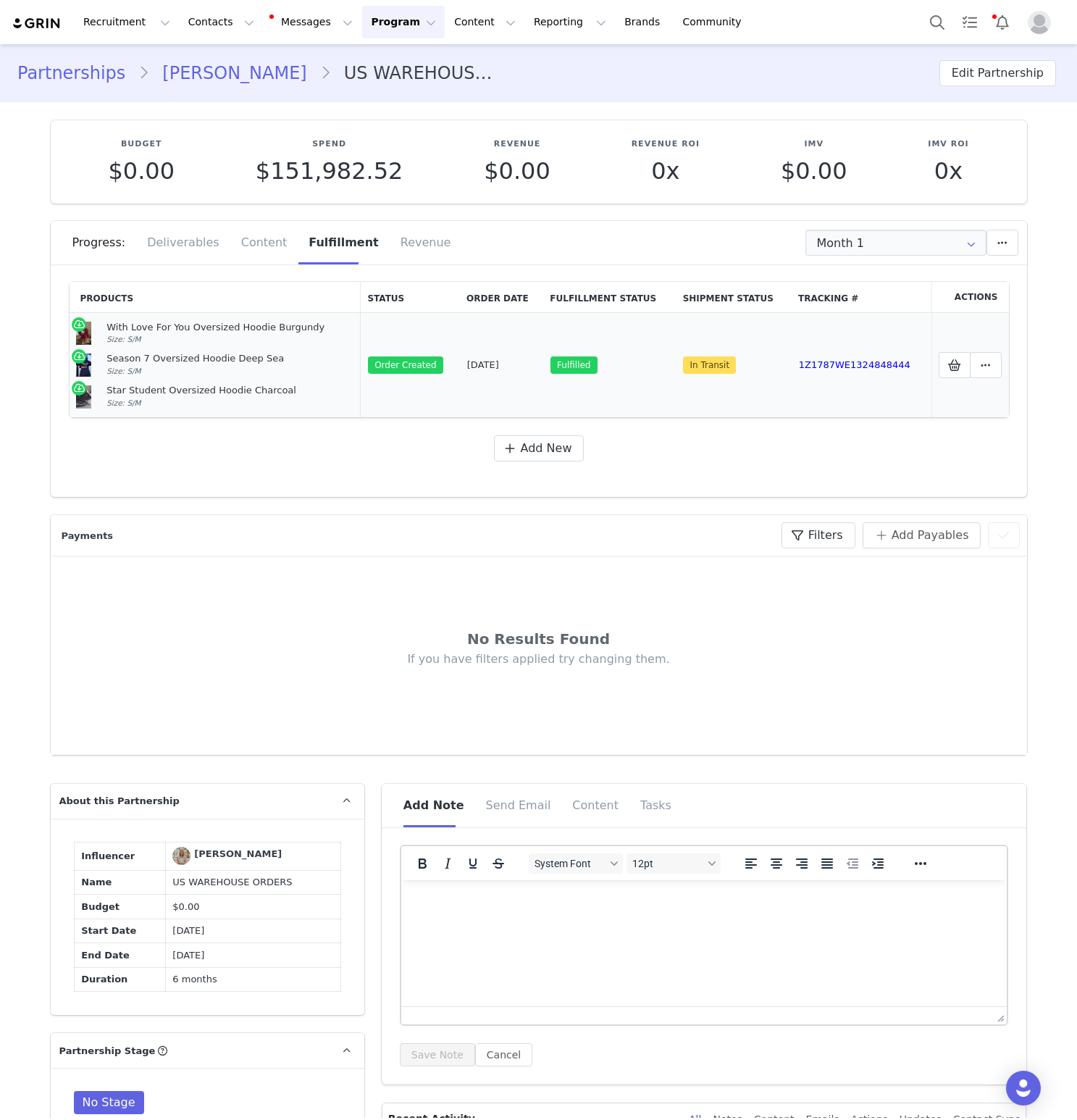
click at [534, 376] on td "Sep 30, 2025" at bounding box center [501, 366] width 83 height 105
click at [860, 241] on input "Month 1" at bounding box center [896, 243] width 181 height 26
click at [860, 309] on li "Month 2 Oct 23rd - Nov 22nd" at bounding box center [895, 306] width 179 height 24
type input "Month 2"
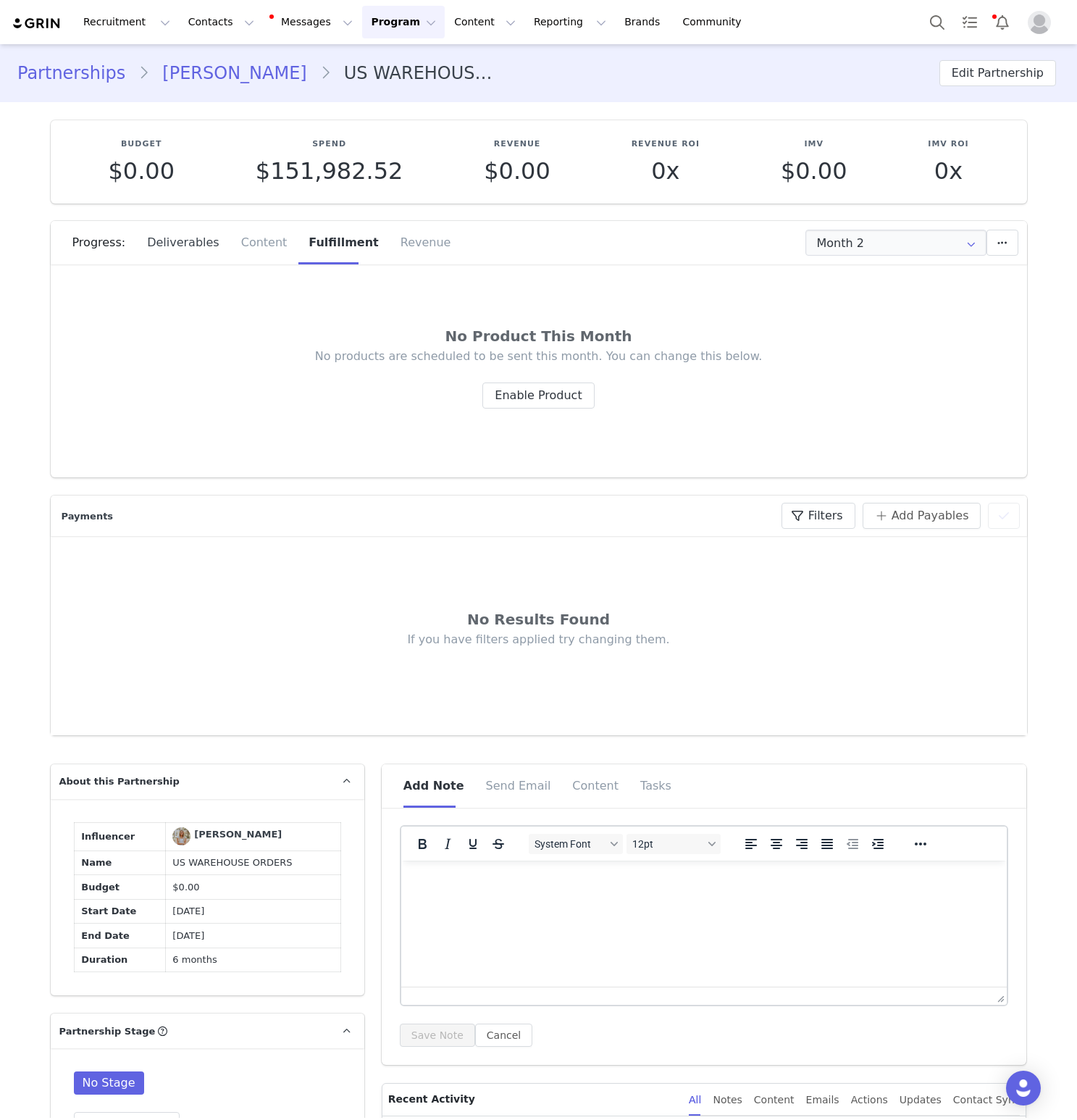
click at [184, 243] on div "Deliverables" at bounding box center [183, 243] width 94 height 43
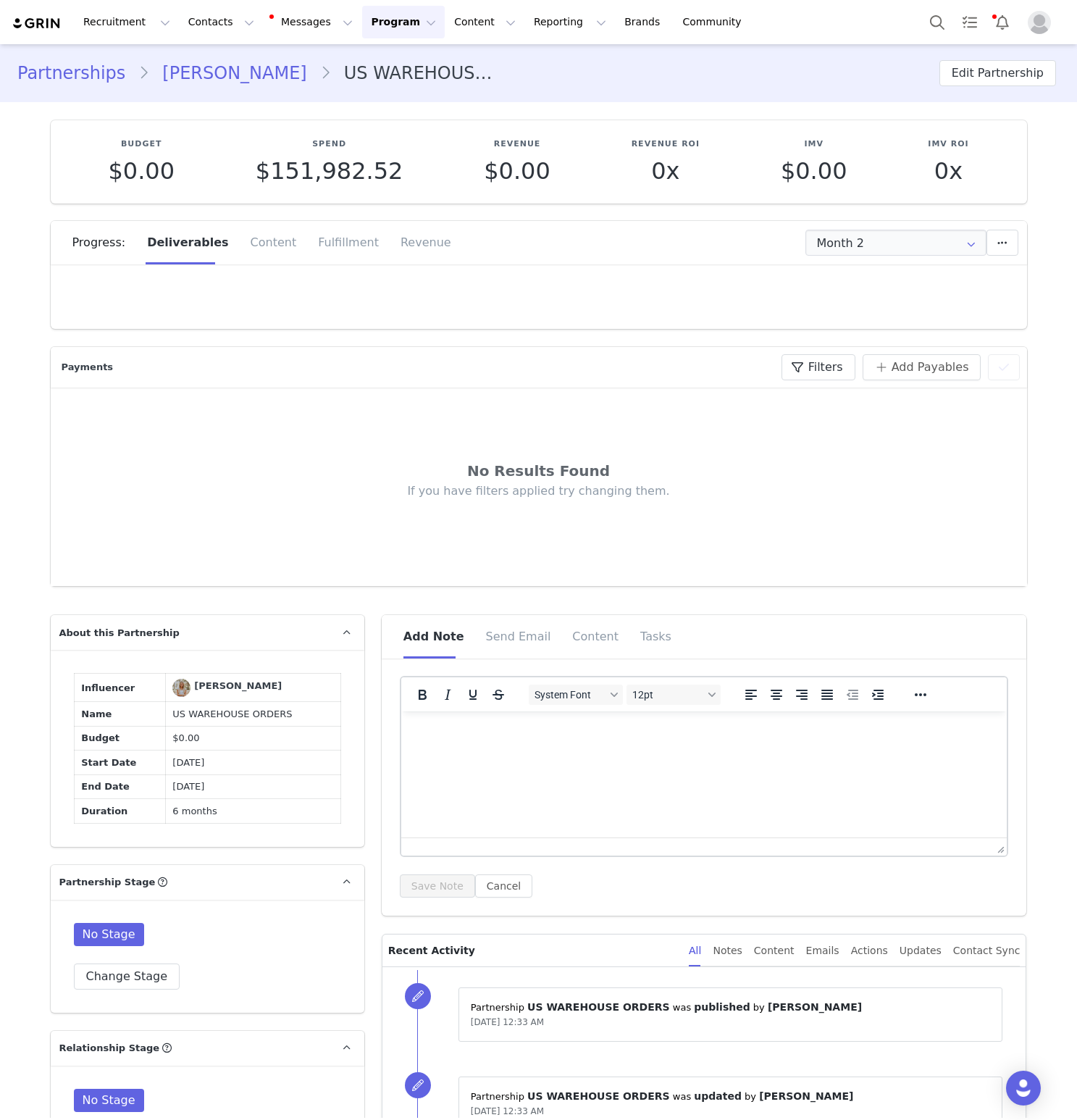
click at [527, 368] on div "Payments Filters (0) No filters are applied, click "Add Filter" to get started.…" at bounding box center [538, 367] width 961 height 26
drag, startPoint x: 474, startPoint y: 426, endPoint x: 887, endPoint y: 265, distance: 443.3
click at [630, 356] on div "Payments Filters (0) No filters are applied, click "Add Filter" to get started.…" at bounding box center [538, 367] width 961 height 26
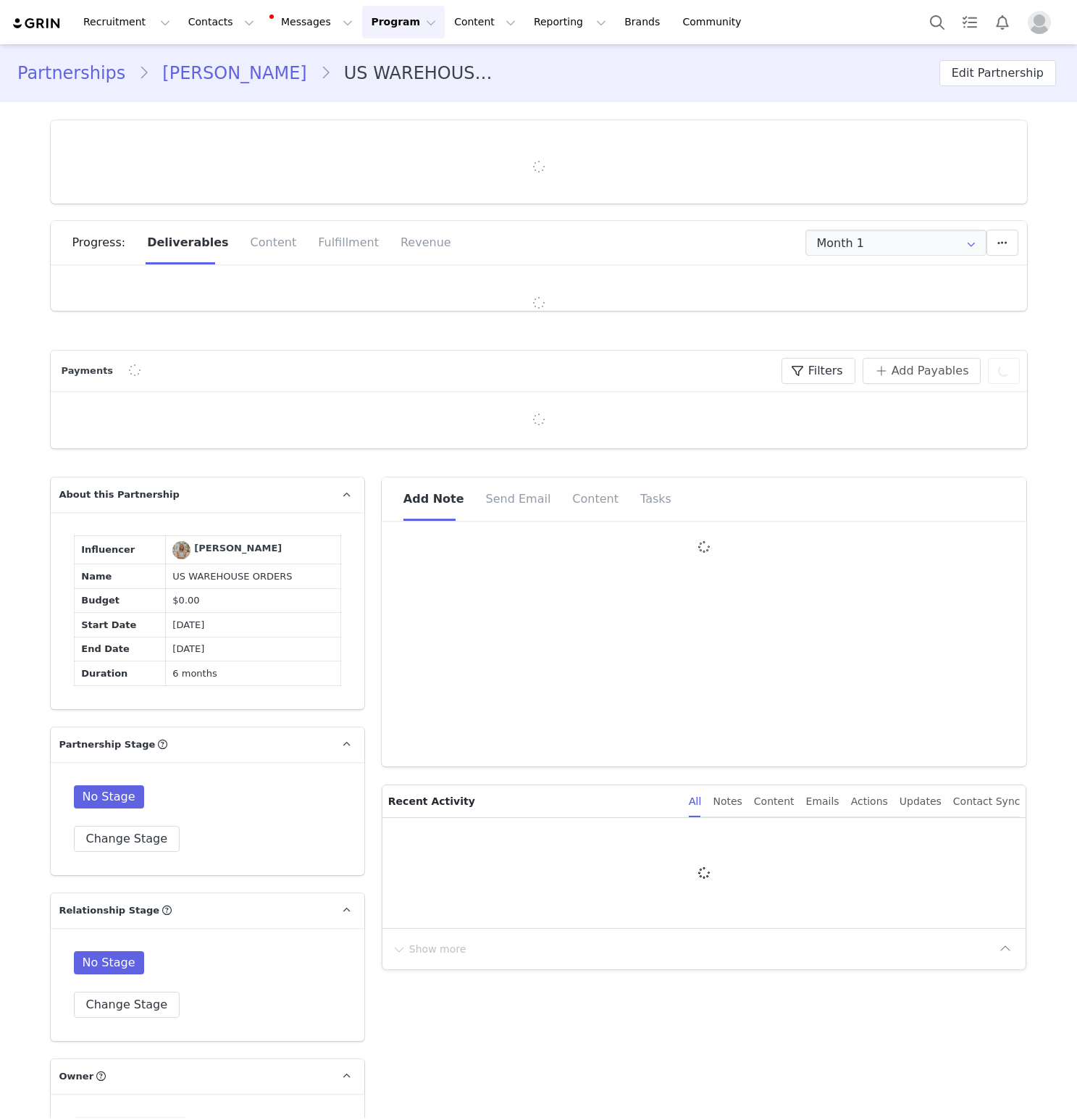
type input "+1 (United States)"
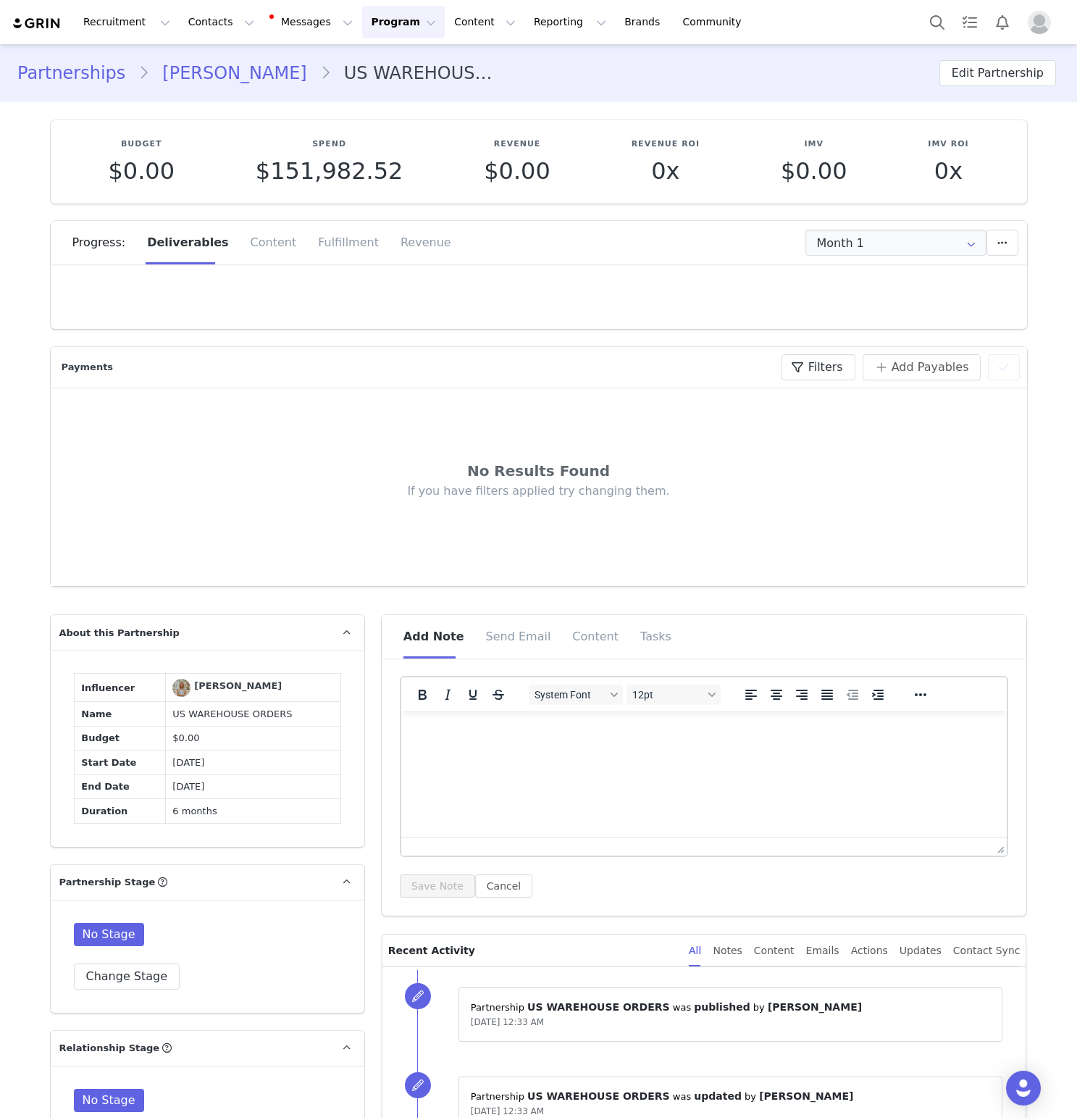
click at [588, 292] on div at bounding box center [538, 302] width 976 height 54
click at [879, 233] on input "Month 1" at bounding box center [896, 243] width 181 height 26
click at [892, 302] on span "Oct 23rd - Nov 22nd" at bounding box center [931, 306] width 79 height 24
click at [891, 244] on input "Month 2" at bounding box center [896, 243] width 181 height 26
click at [892, 273] on span "Sep 23rd - Oct 22nd" at bounding box center [931, 282] width 79 height 24
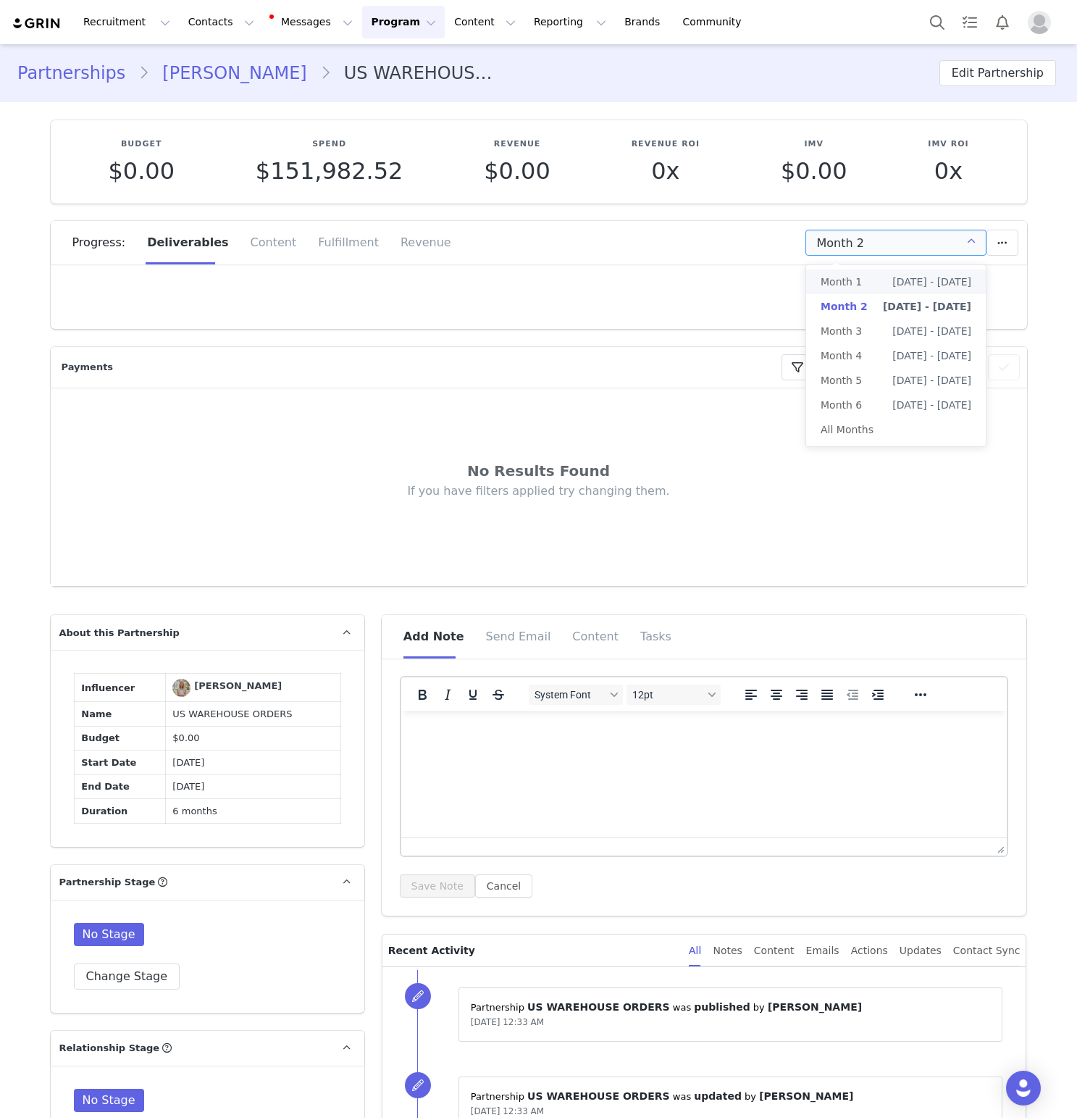
type input "Month 1"
click at [347, 253] on div "Fulfillment" at bounding box center [348, 243] width 82 height 43
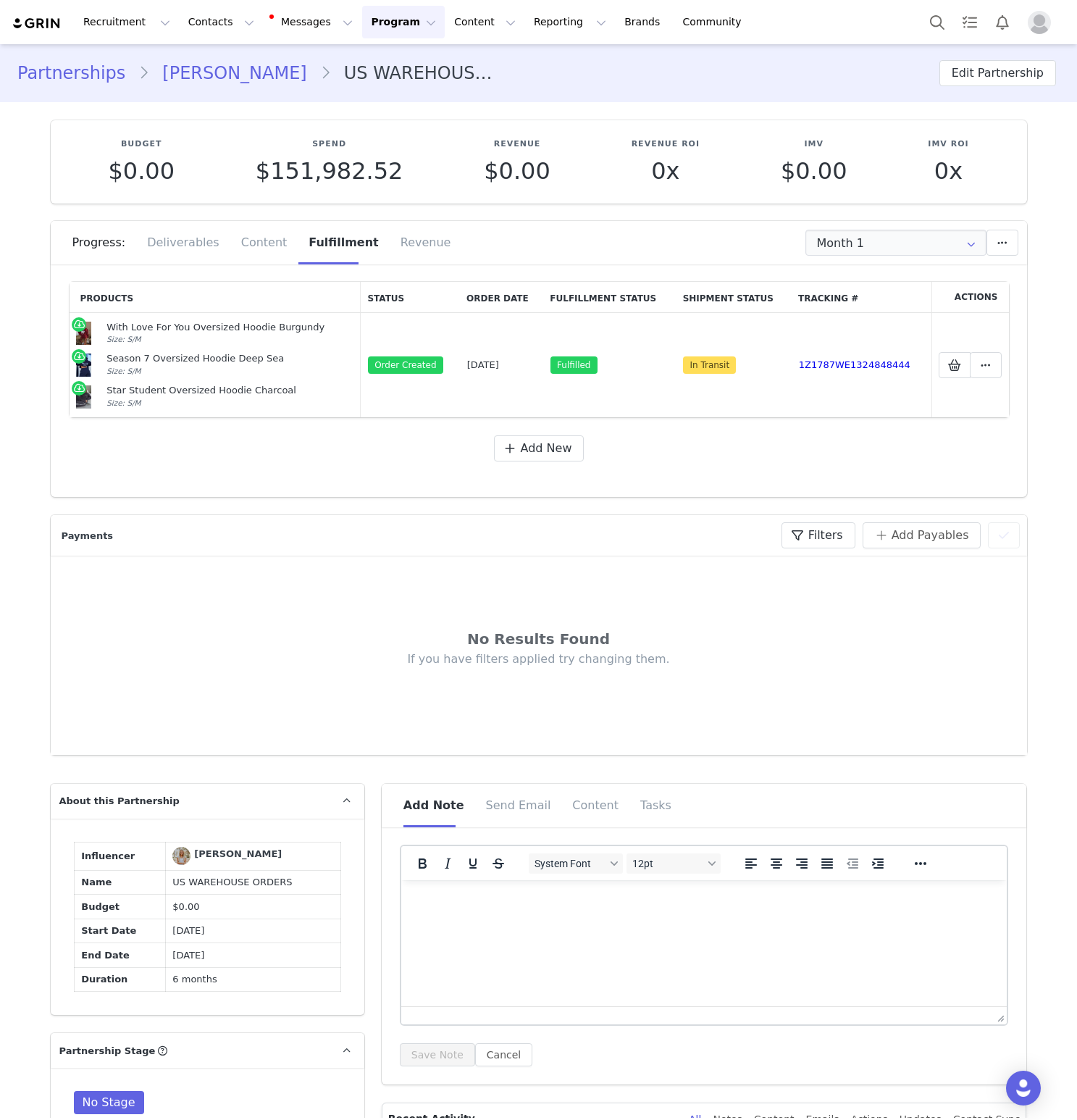
click at [536, 473] on div "Products Status Order Date Fulfillment Status Shipment Status Tracking # Action…" at bounding box center [538, 380] width 939 height 197
click at [539, 455] on span "Add New" at bounding box center [546, 448] width 52 height 17
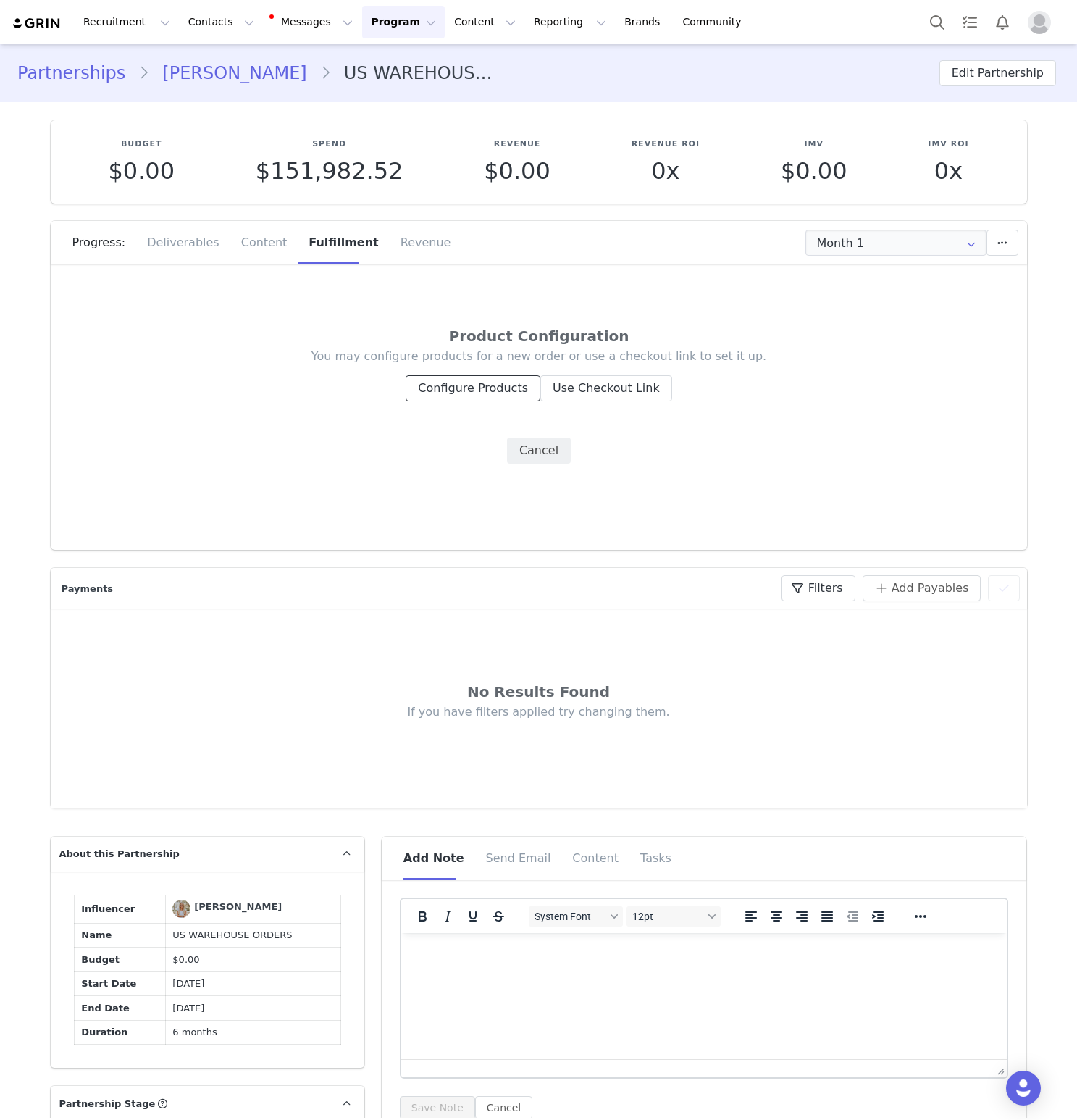
click at [469, 397] on button "Configure Products" at bounding box center [472, 388] width 135 height 26
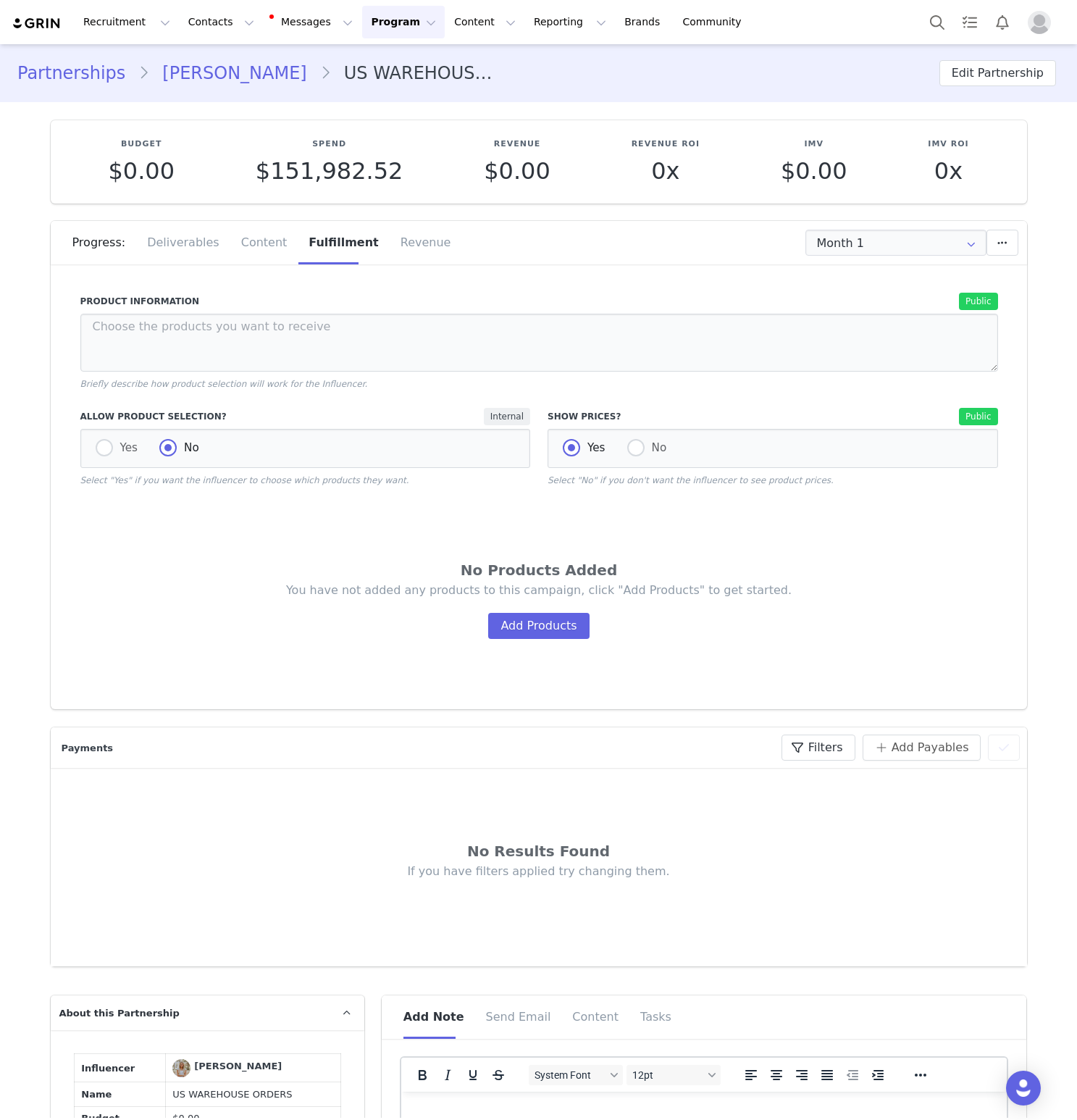
click at [116, 427] on div "Allow Product Selection? Internal Yes No Select "Yes" if you want the influence…" at bounding box center [306, 446] width 451 height 79
click at [110, 436] on div "Yes No" at bounding box center [306, 448] width 451 height 39
click at [114, 454] on span "Yes" at bounding box center [126, 447] width 25 height 13
click at [113, 454] on input "Yes" at bounding box center [104, 448] width 17 height 19
radio input "true"
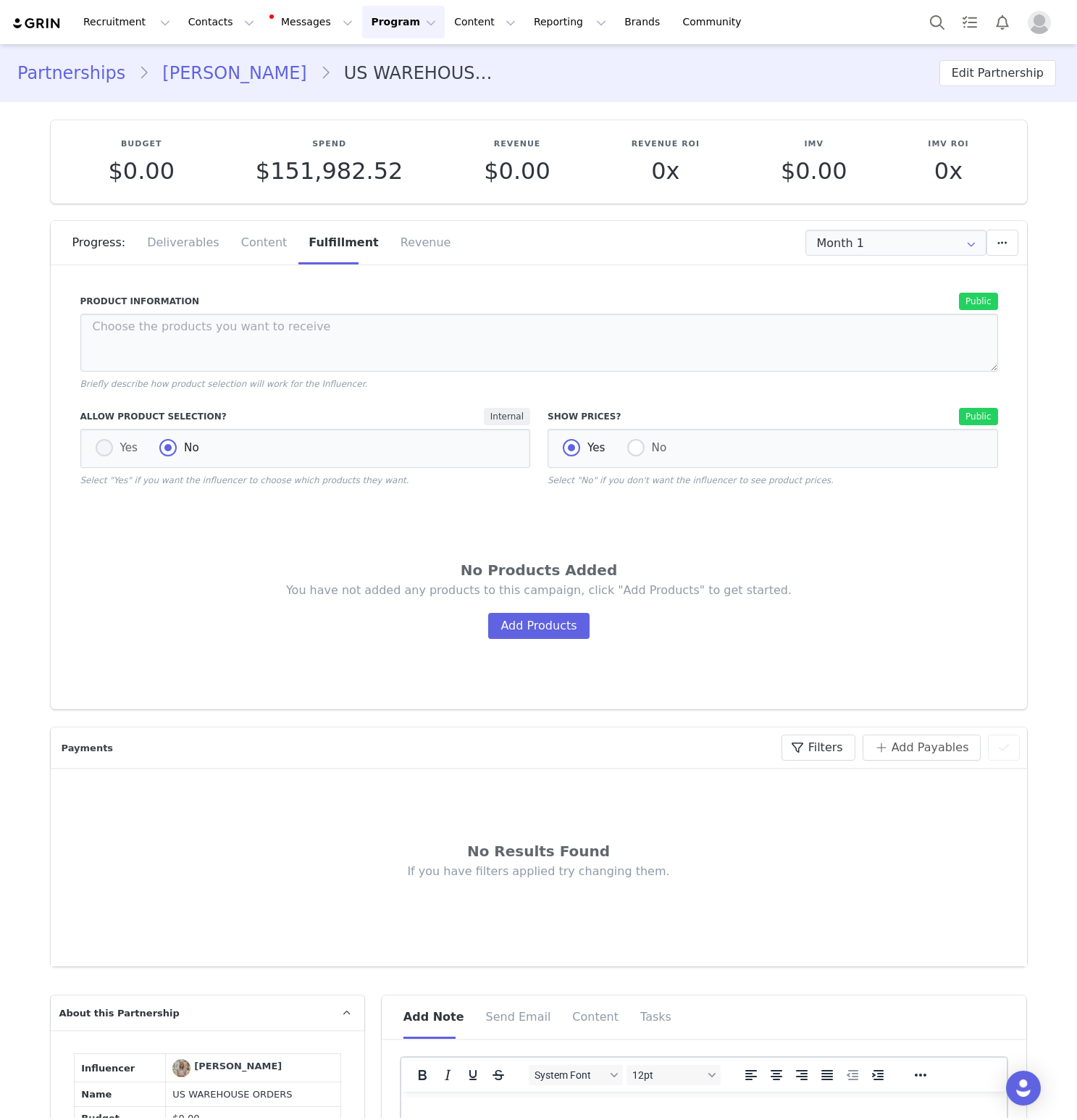
radio input "false"
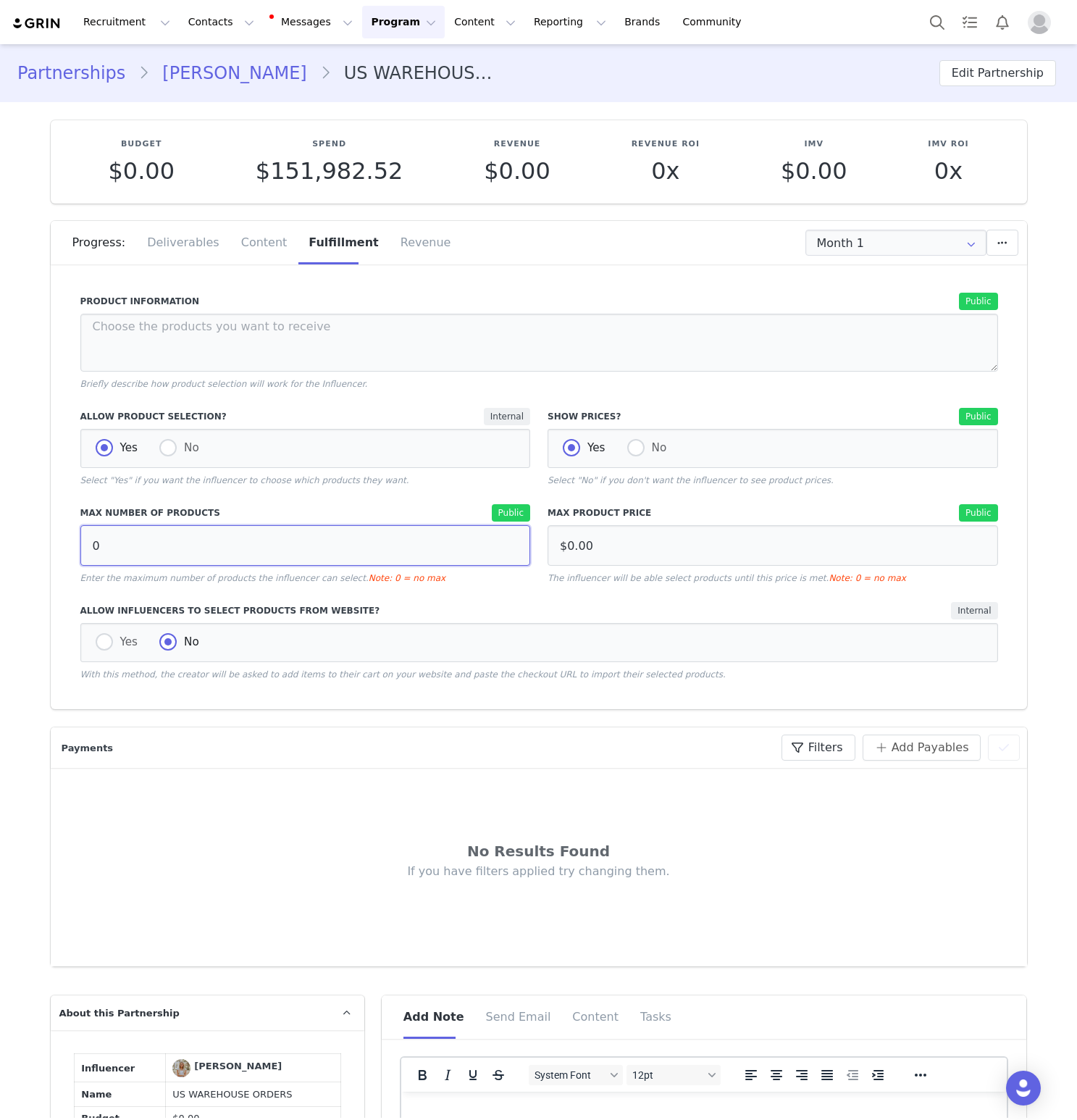
click at [186, 562] on input "0" at bounding box center [306, 545] width 451 height 41
type input "15"
click at [216, 634] on div "Yes No" at bounding box center [539, 642] width 918 height 39
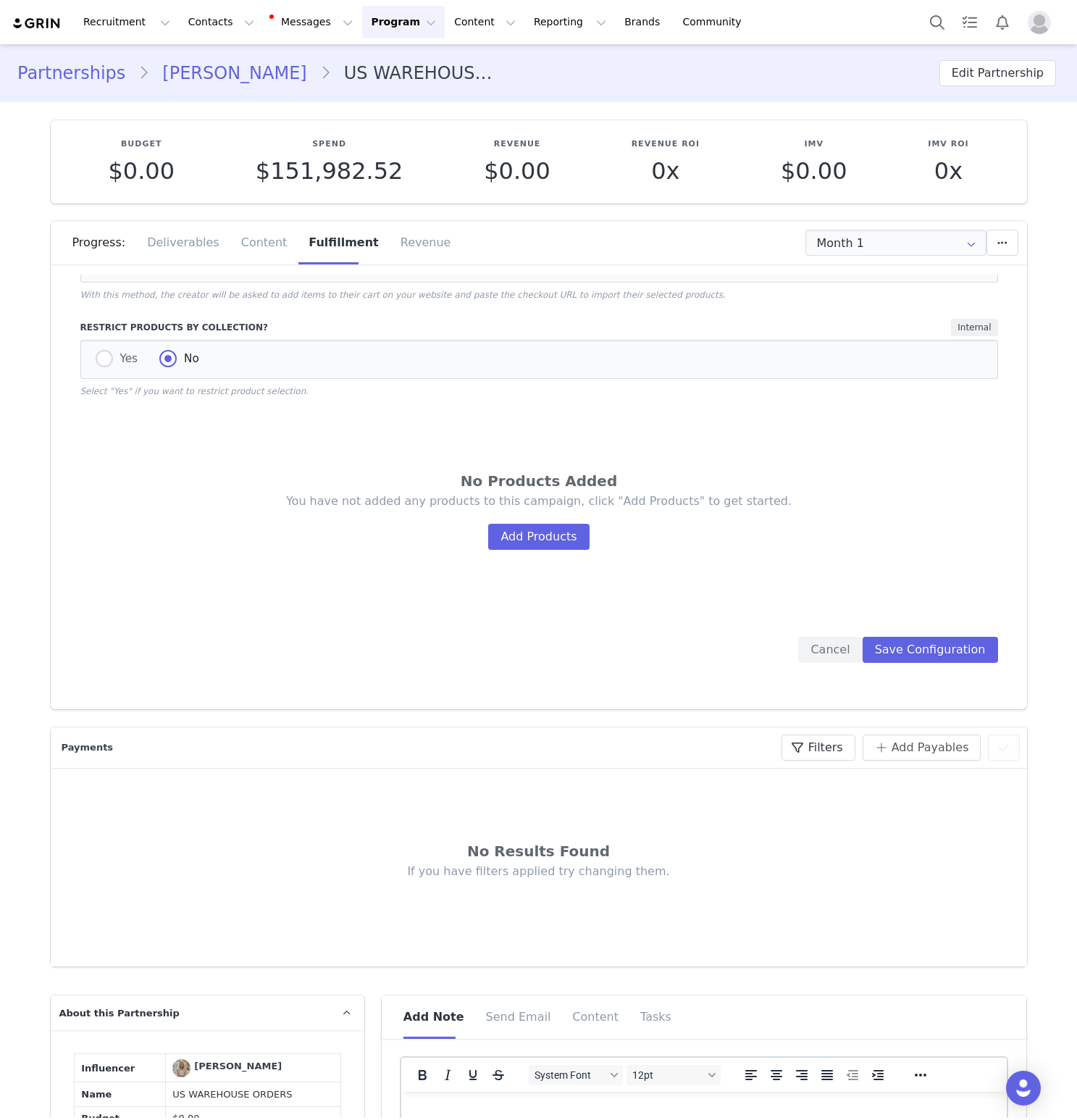
click at [566, 560] on div "No Products Added You have not added any products to this campaign, click "Add …" at bounding box center [539, 517] width 918 height 239
click at [553, 521] on div "You have not added any products to this campaign, click "Add Products" to get s…" at bounding box center [539, 522] width 831 height 56
click at [538, 548] on button "Add Products" at bounding box center [538, 536] width 100 height 26
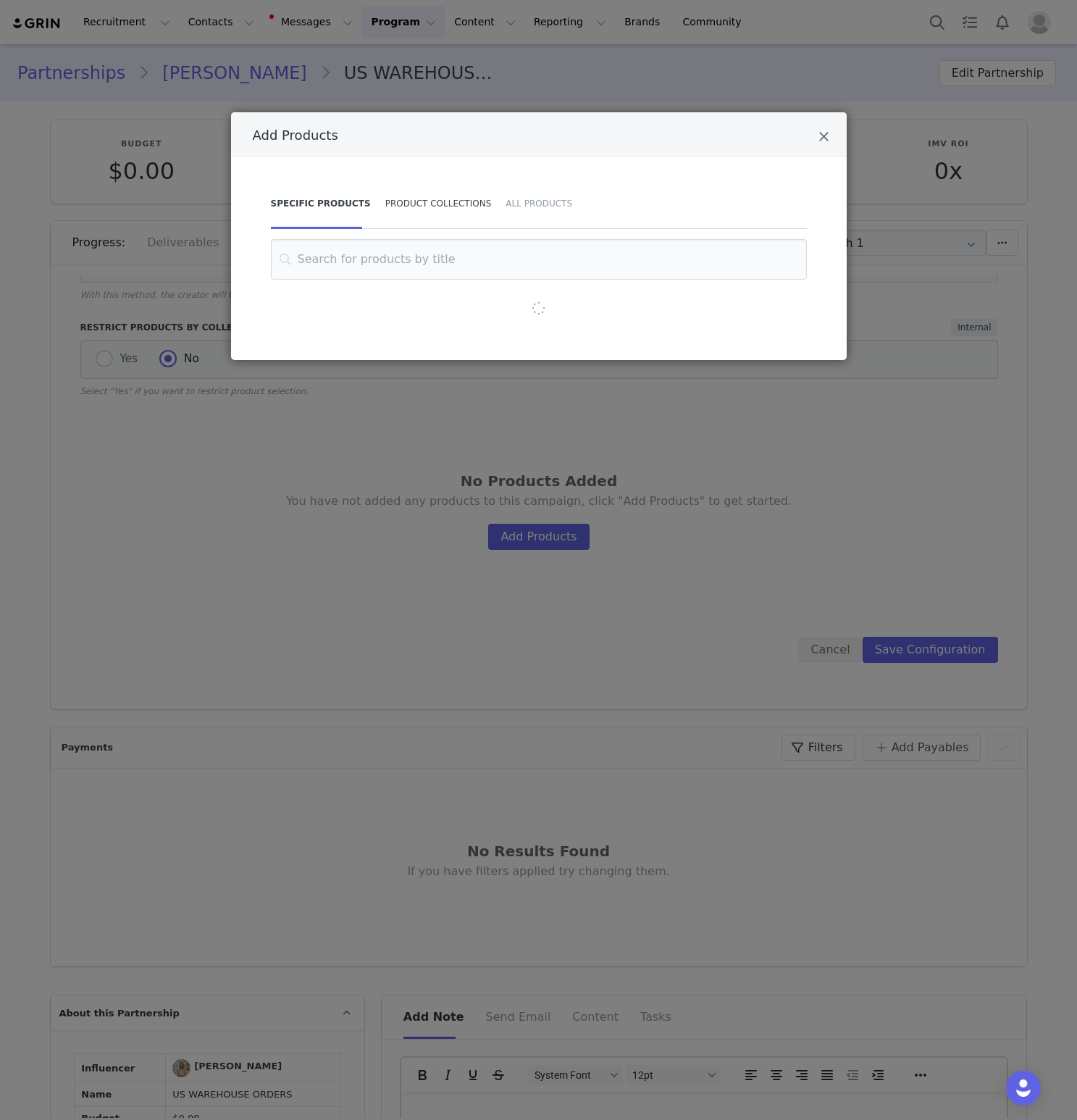
click at [431, 208] on div "Product Collections" at bounding box center [439, 204] width 121 height 51
drag, startPoint x: 431, startPoint y: 227, endPoint x: 431, endPoint y: 254, distance: 27.0
click at [431, 230] on div "Specific Products Product Collections All Products" at bounding box center [538, 208] width 536 height 61
click at [431, 254] on input "Add Products" at bounding box center [538, 259] width 500 height 41
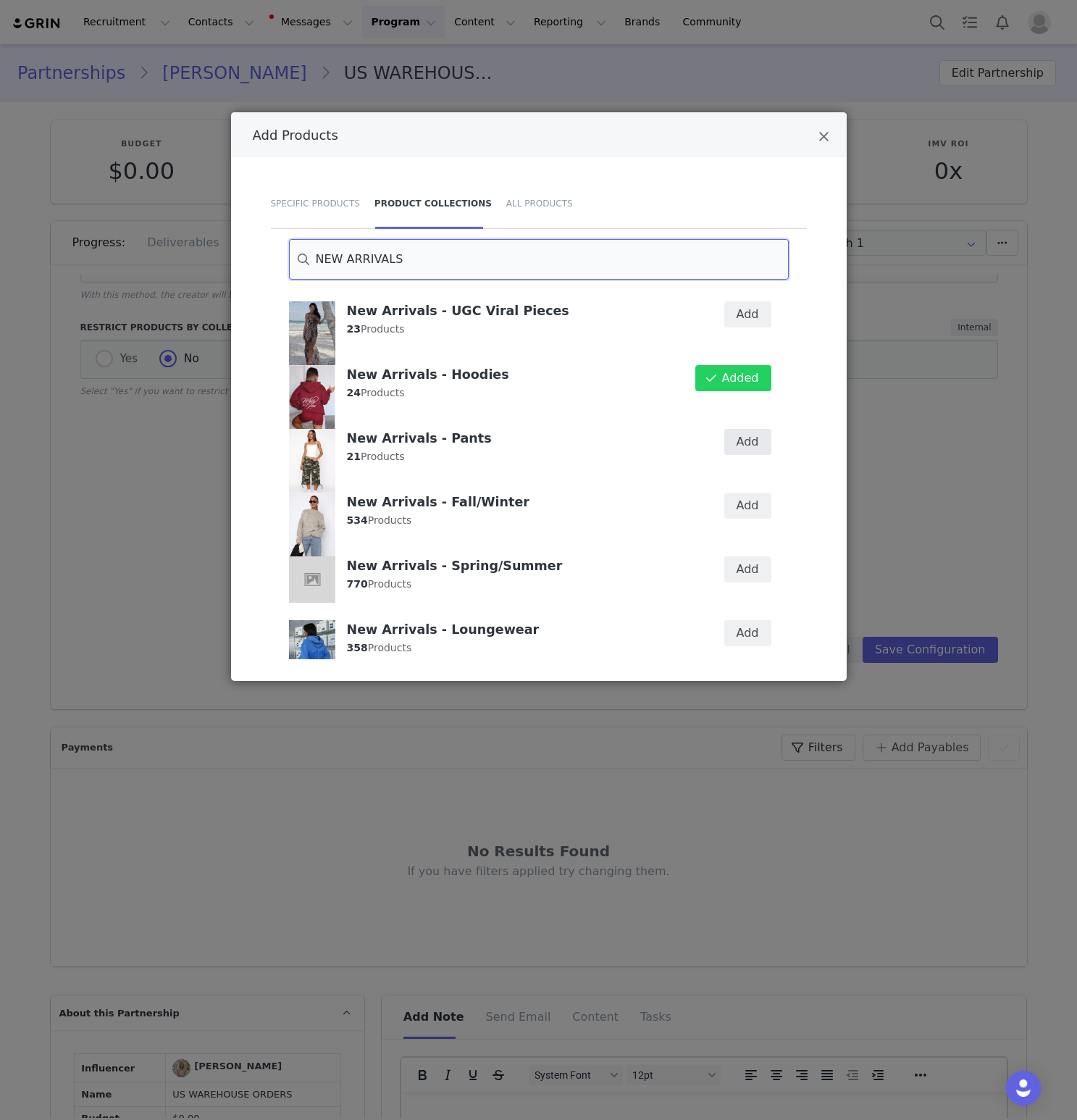
type input "NEW ARRIVALS"
click at [755, 450] on button "Add" at bounding box center [748, 442] width 47 height 26
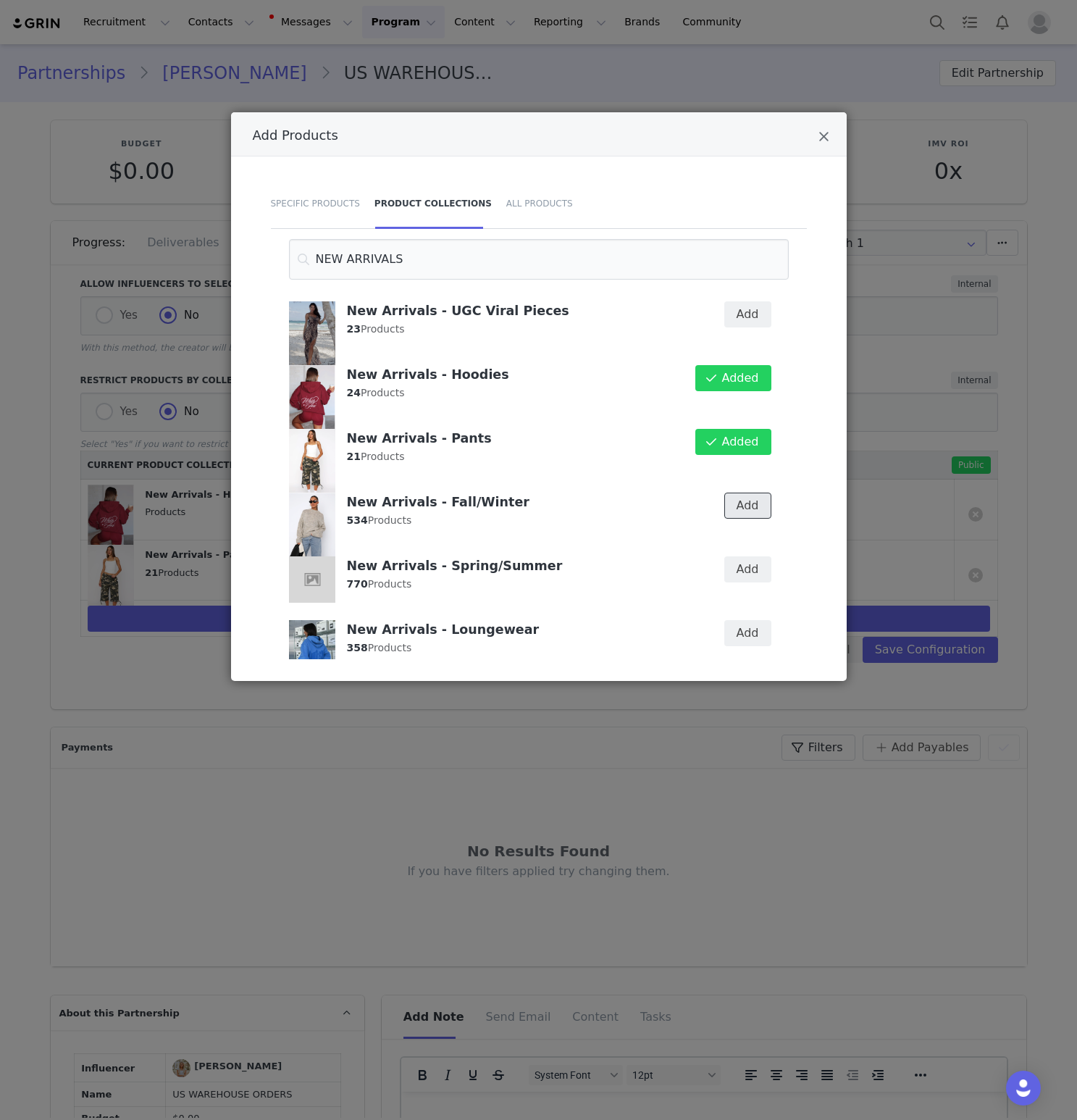
click at [761, 494] on button "Add" at bounding box center [748, 505] width 47 height 26
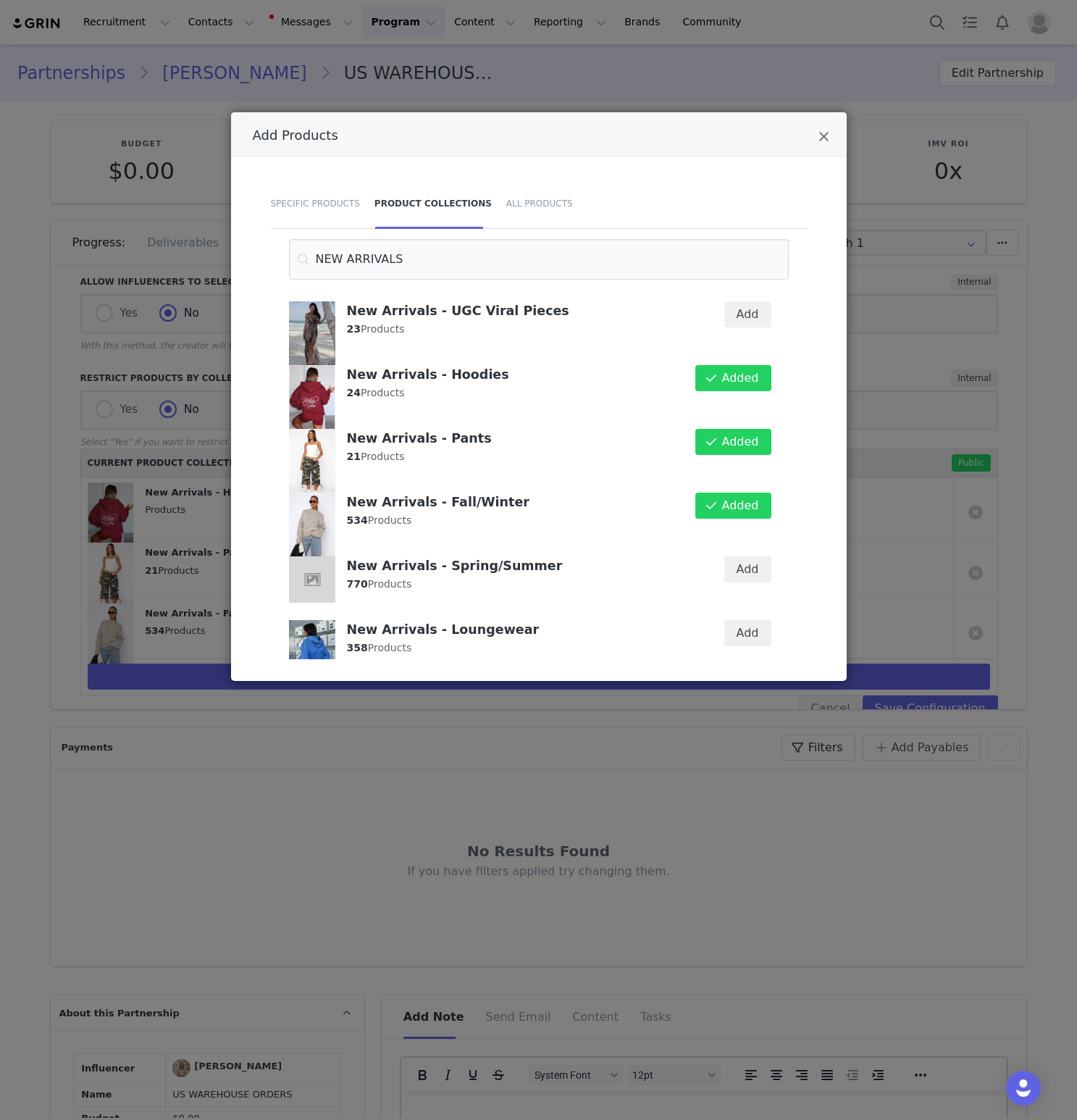
click at [752, 542] on div "Added" at bounding box center [739, 515] width 83 height 63
click at [746, 575] on button "Add" at bounding box center [748, 569] width 47 height 26
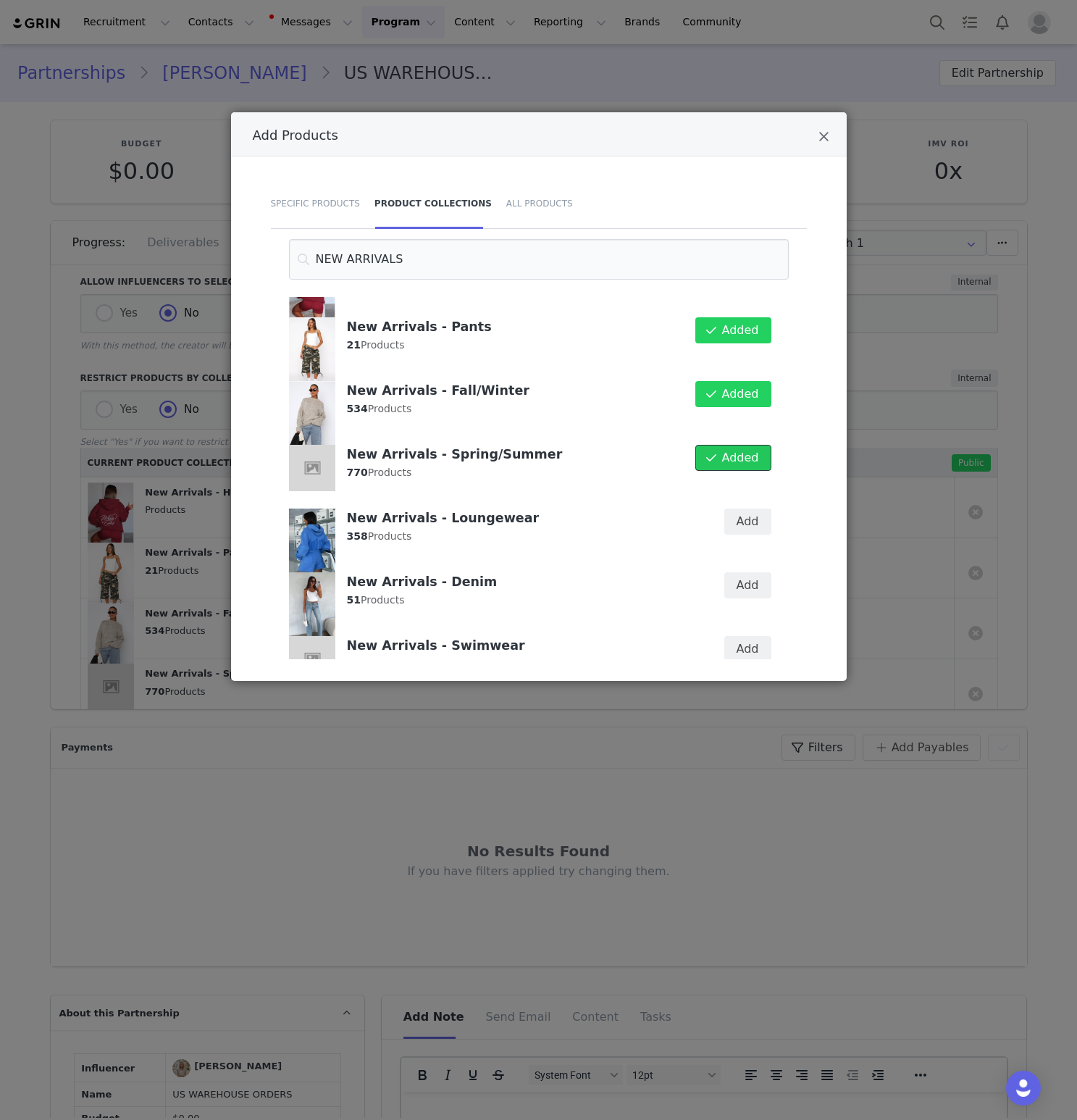
scroll to position [136, 0]
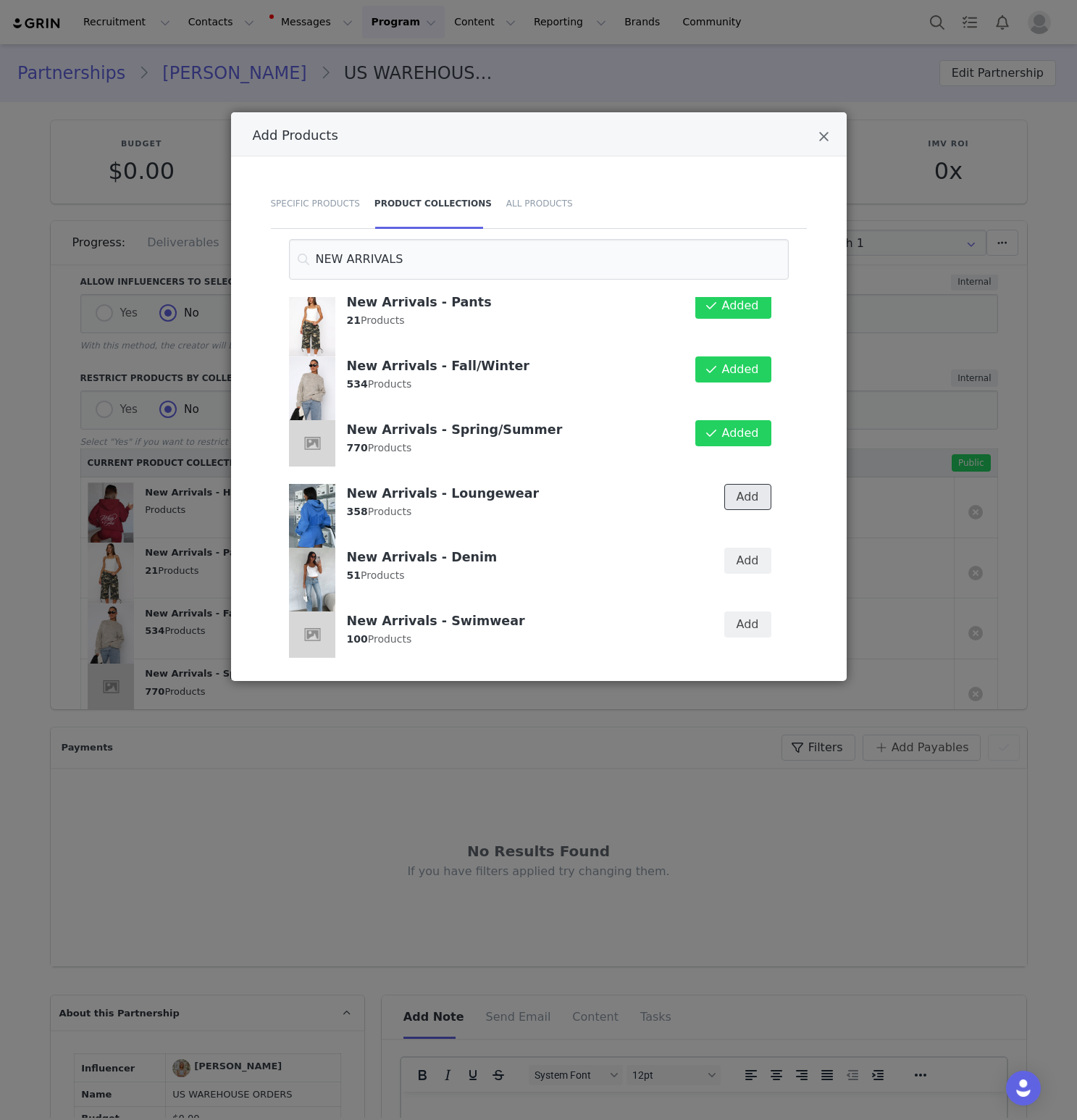
click at [751, 508] on button "Add" at bounding box center [748, 496] width 47 height 26
click at [752, 555] on button "Add" at bounding box center [748, 560] width 47 height 26
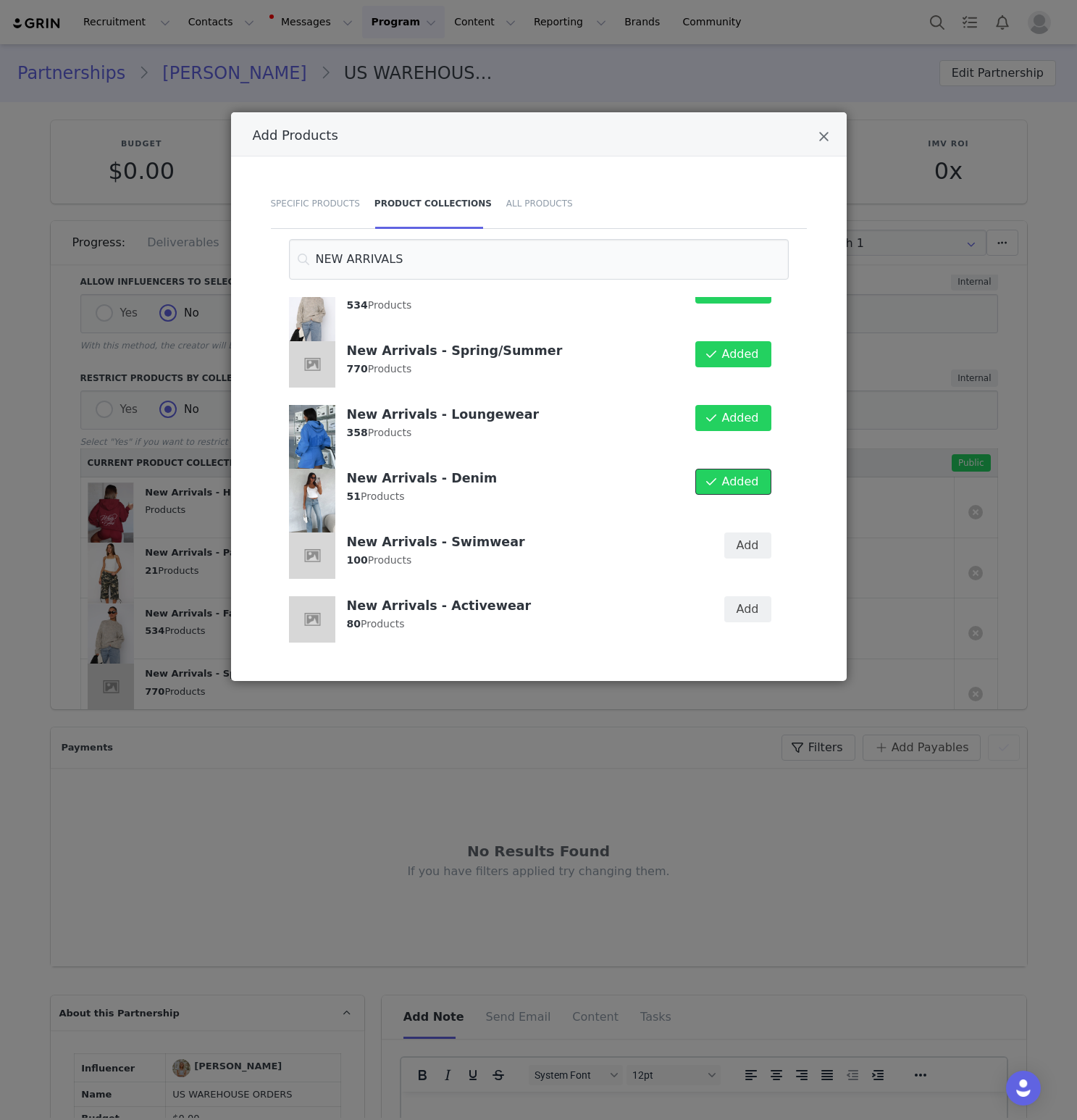
scroll to position [228, 0]
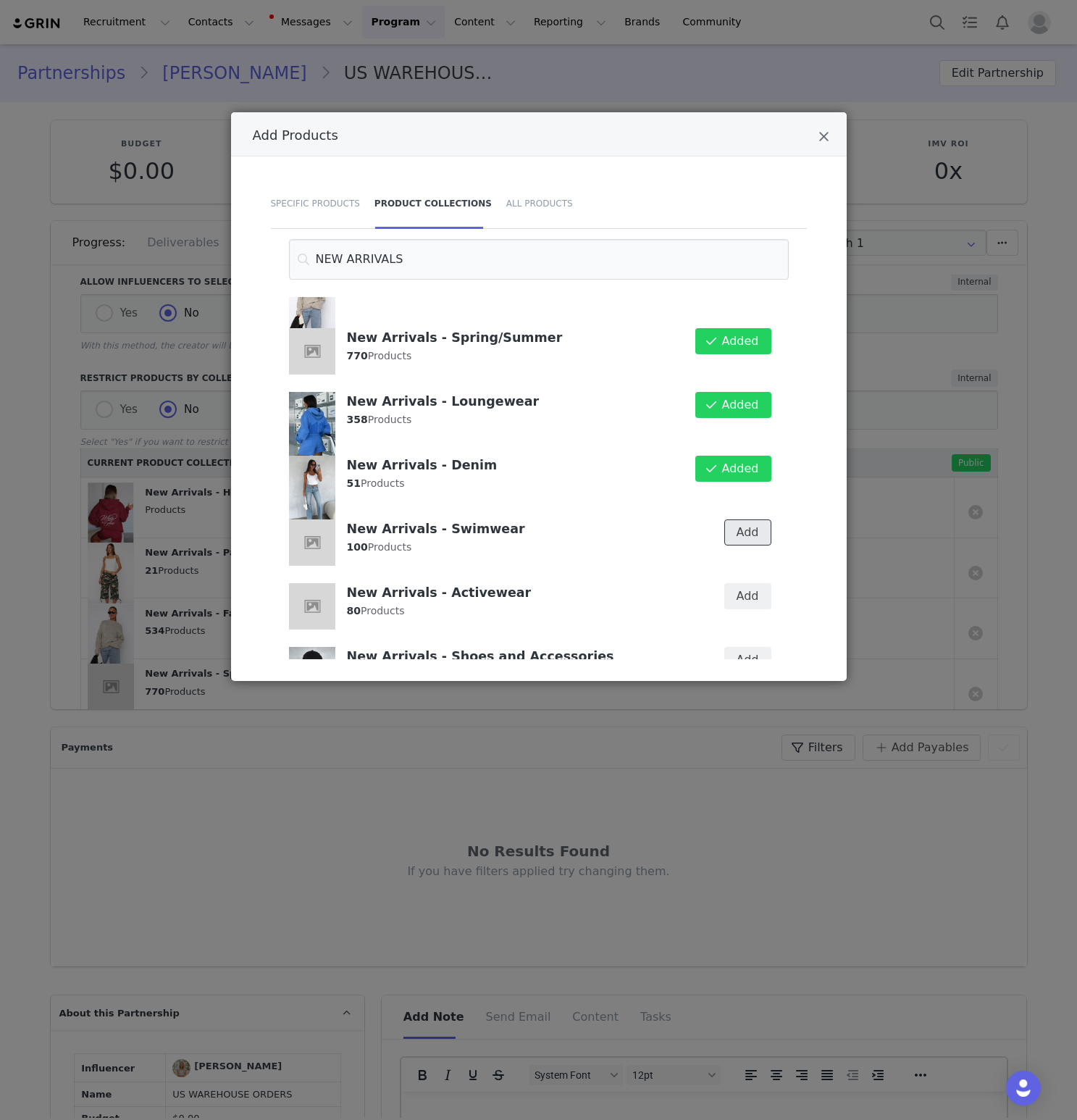
click at [740, 531] on button "Add" at bounding box center [748, 532] width 47 height 26
click at [741, 596] on button "Add" at bounding box center [748, 596] width 47 height 26
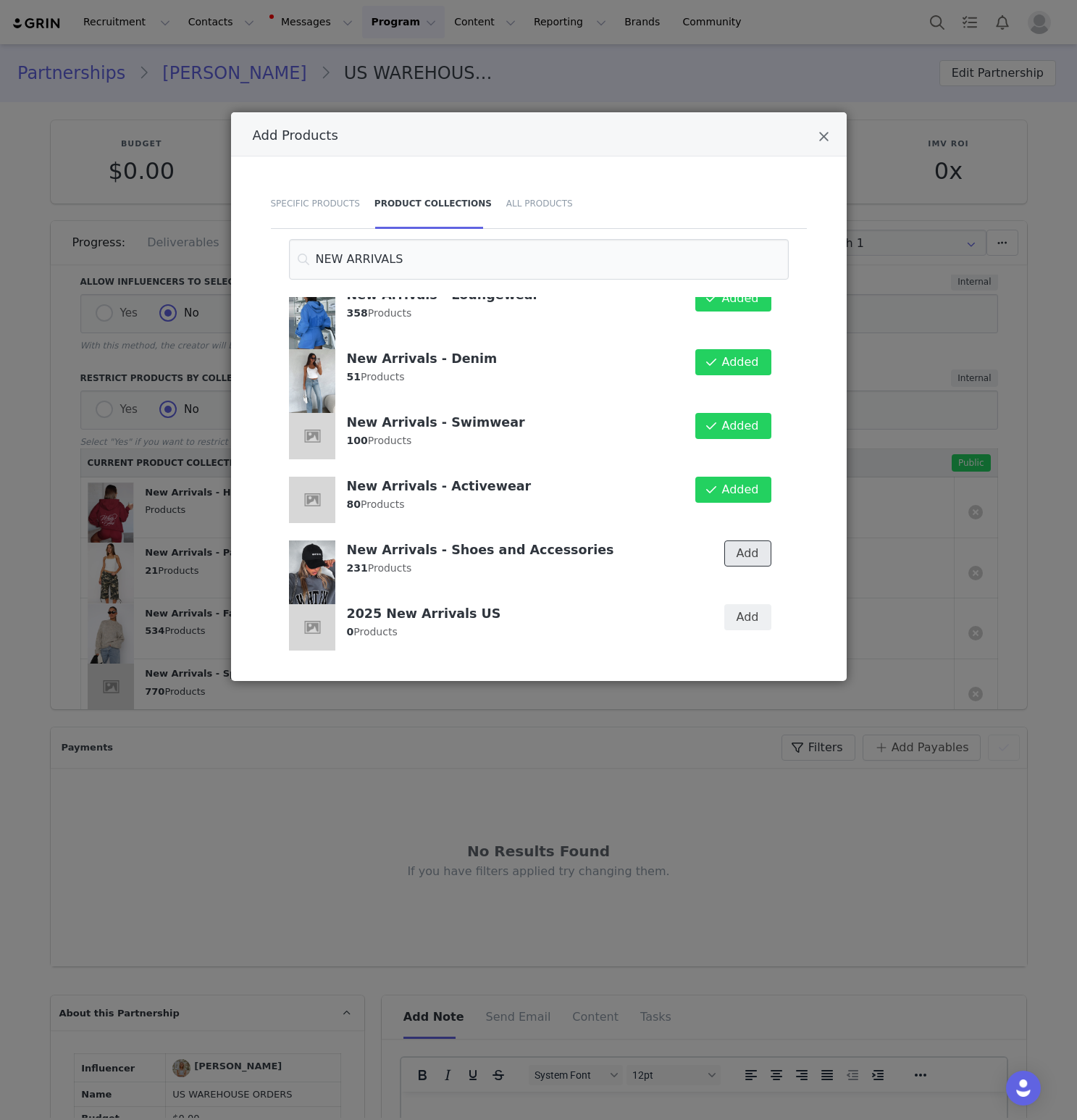
click at [747, 553] on button "Add" at bounding box center [748, 553] width 47 height 26
click at [832, 143] on div "Add Products" at bounding box center [538, 134] width 615 height 44
click at [824, 139] on icon "Close" at bounding box center [824, 137] width 11 height 14
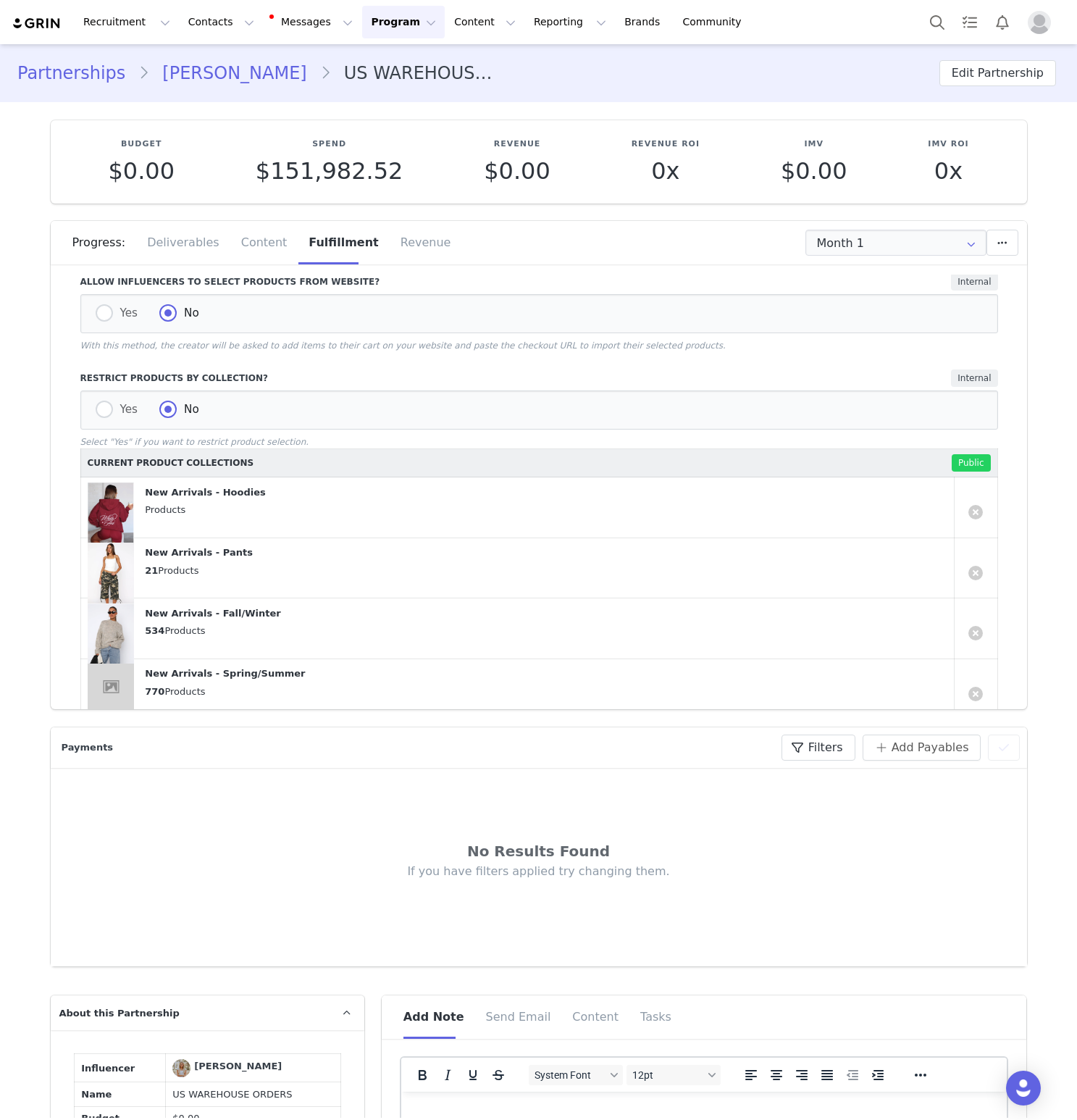
scroll to position [750, 0]
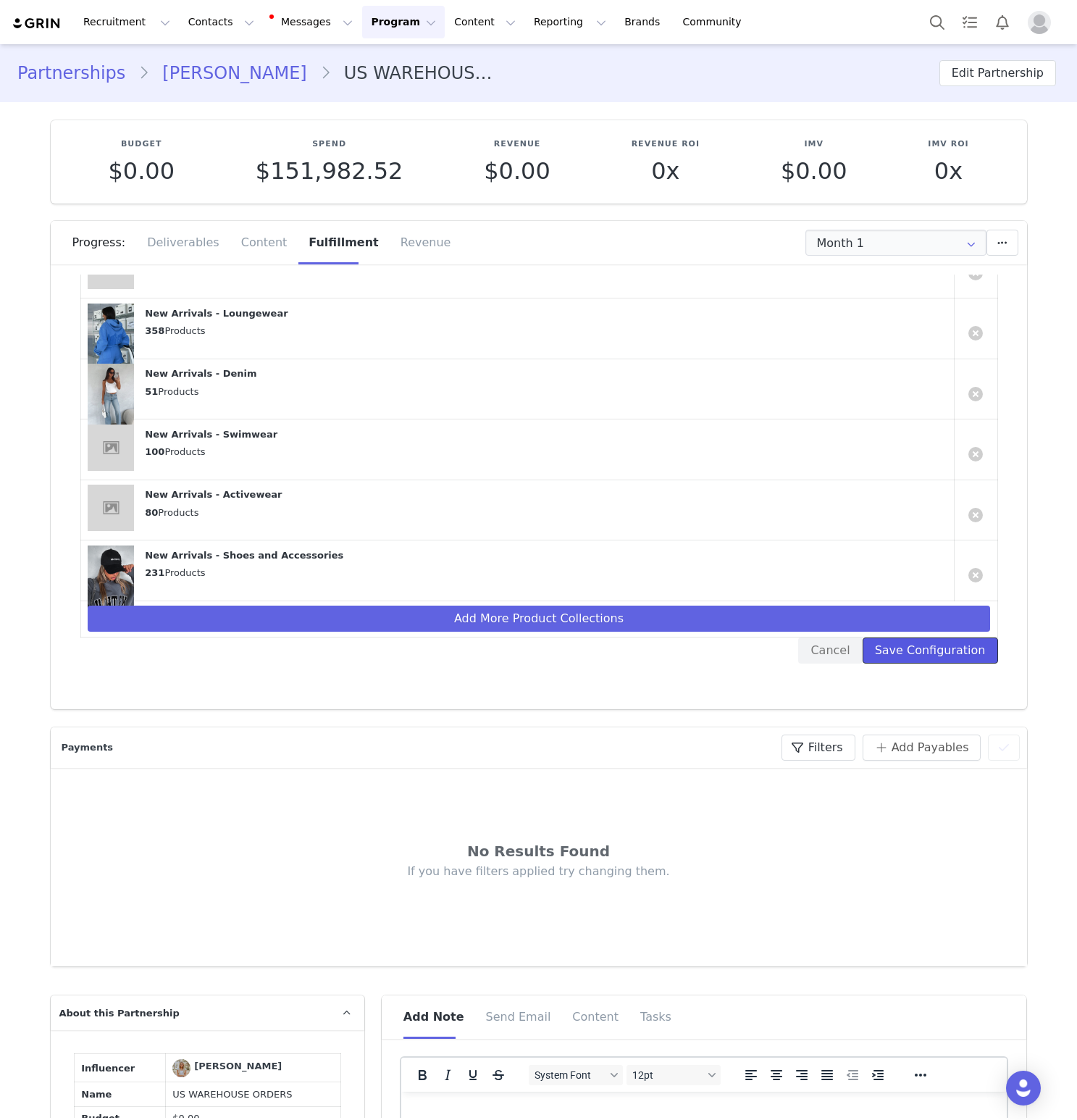
click at [976, 646] on button "Save Configuration" at bounding box center [930, 650] width 136 height 26
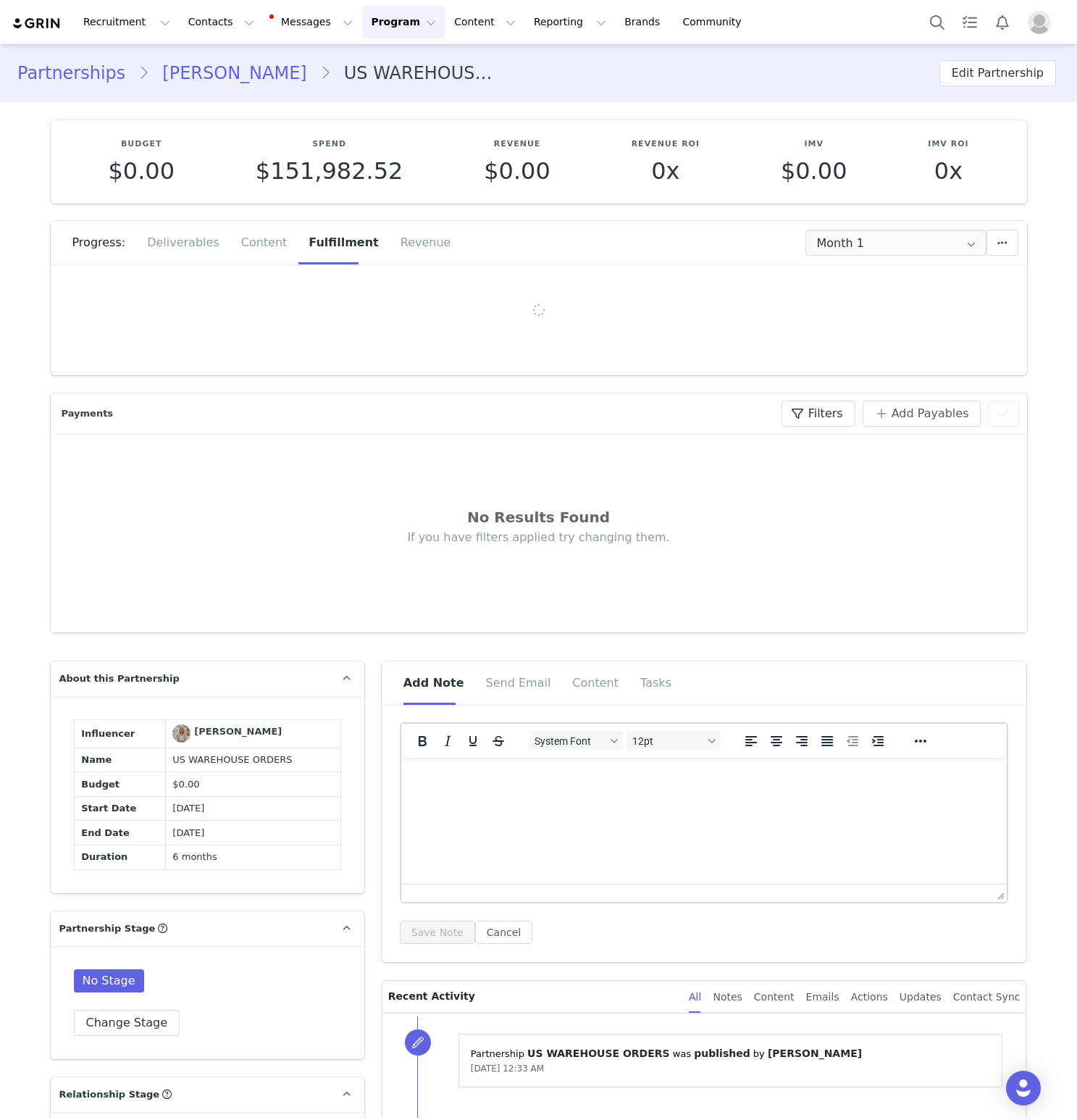
scroll to position [0, 0]
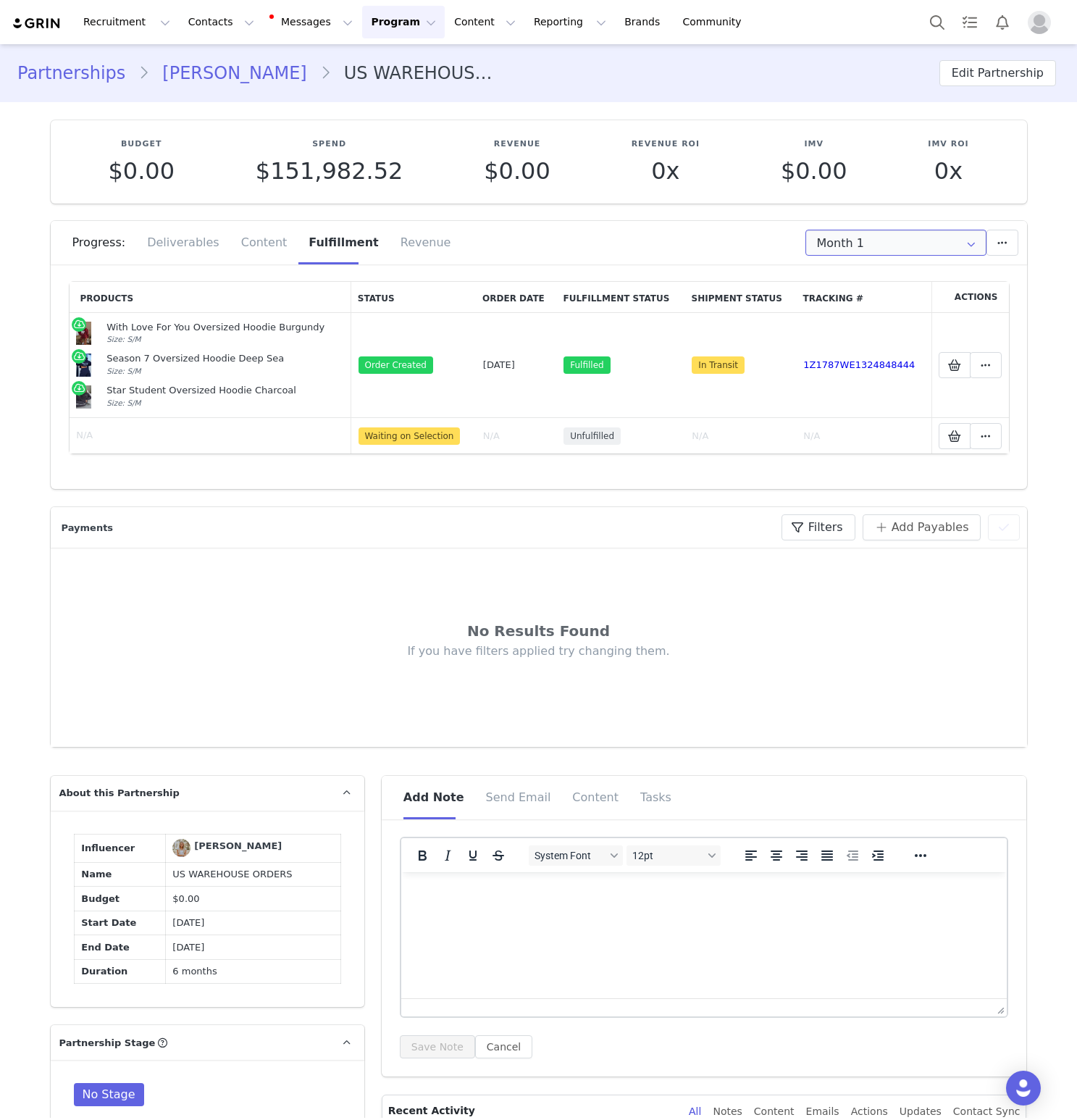
click at [889, 243] on input "Month 1" at bounding box center [896, 243] width 181 height 26
click at [871, 371] on li "Month 5 Jan 23rd - Feb 22nd" at bounding box center [895, 379] width 179 height 24
type input "Month 5"
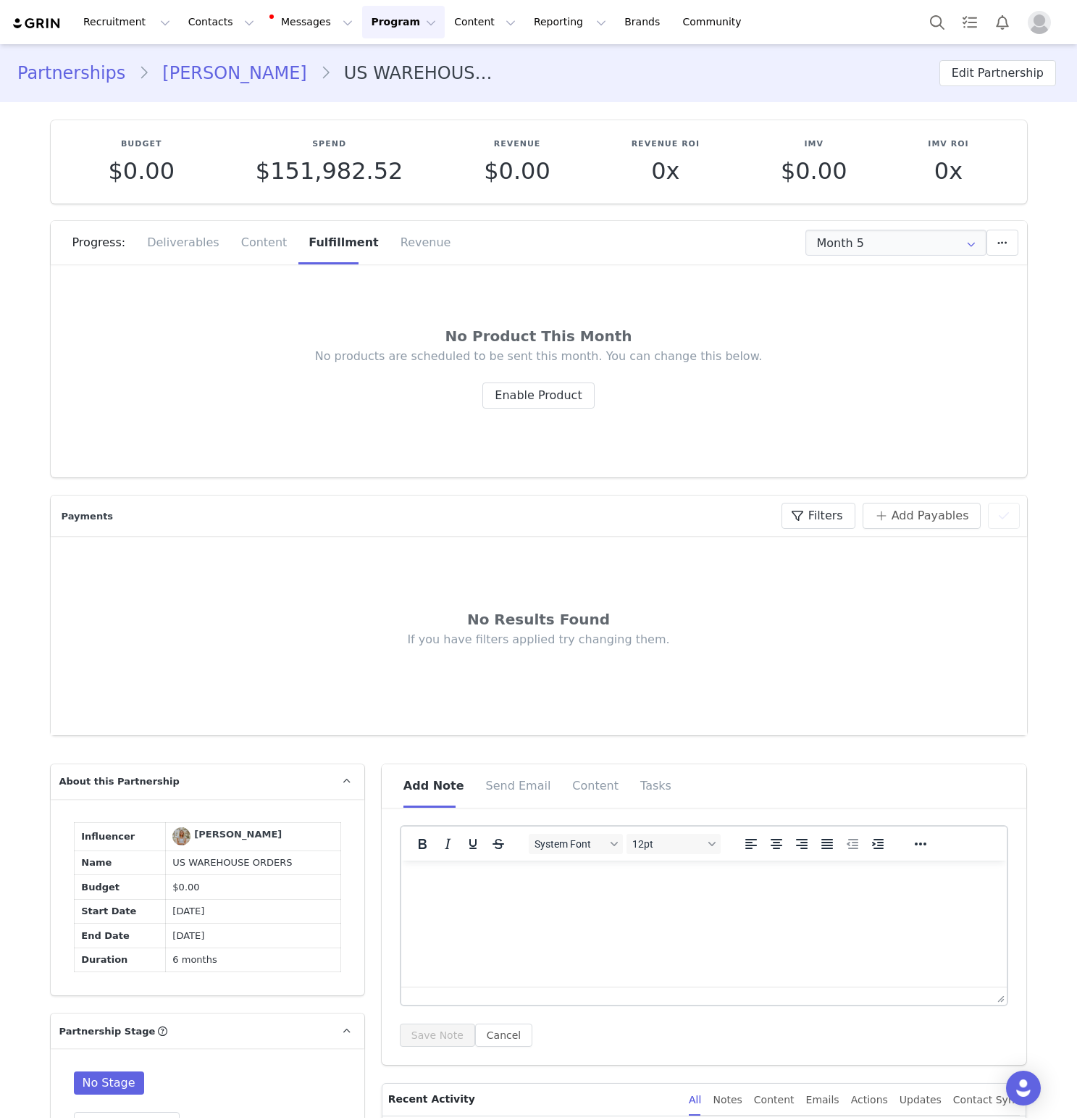
click at [522, 409] on div "No Product This Month No products are scheduled to be sent this month. You can …" at bounding box center [538, 370] width 939 height 177
click at [534, 392] on button "Enable Product" at bounding box center [538, 395] width 111 height 26
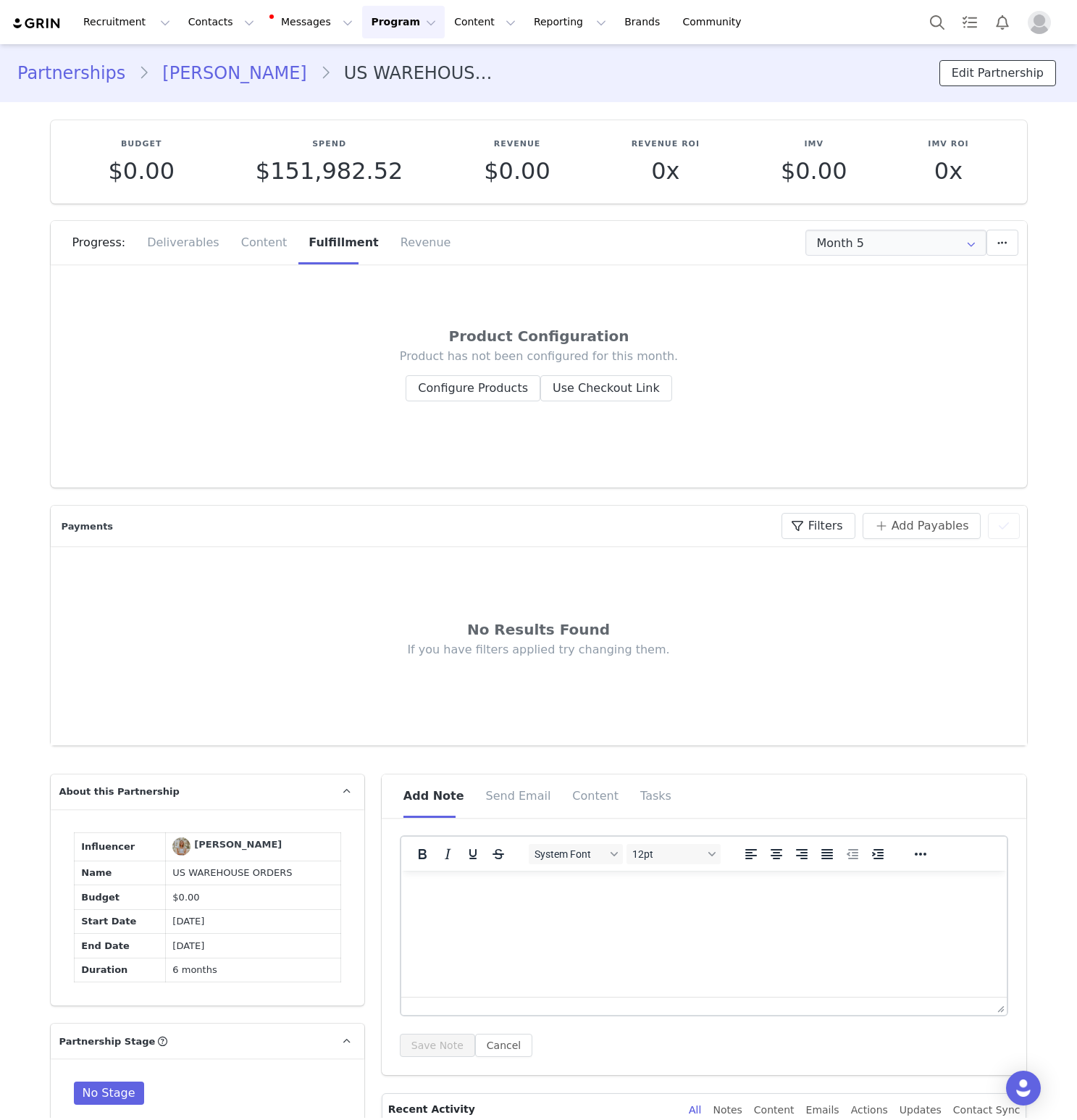
click at [1006, 75] on button "Edit Partnership" at bounding box center [997, 72] width 117 height 26
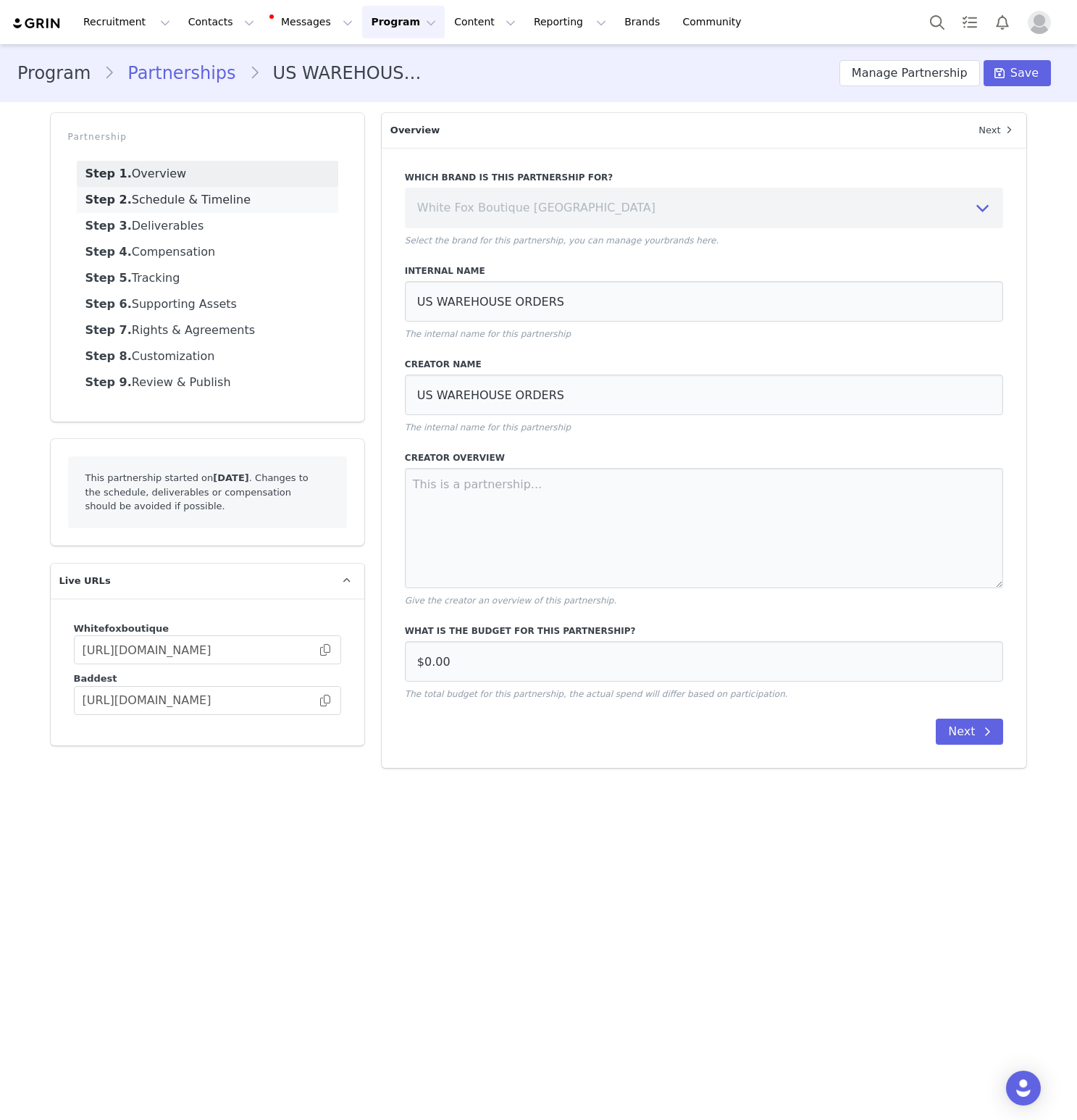
click at [226, 196] on link "Step 2. Schedule & Timeline" at bounding box center [207, 199] width 262 height 26
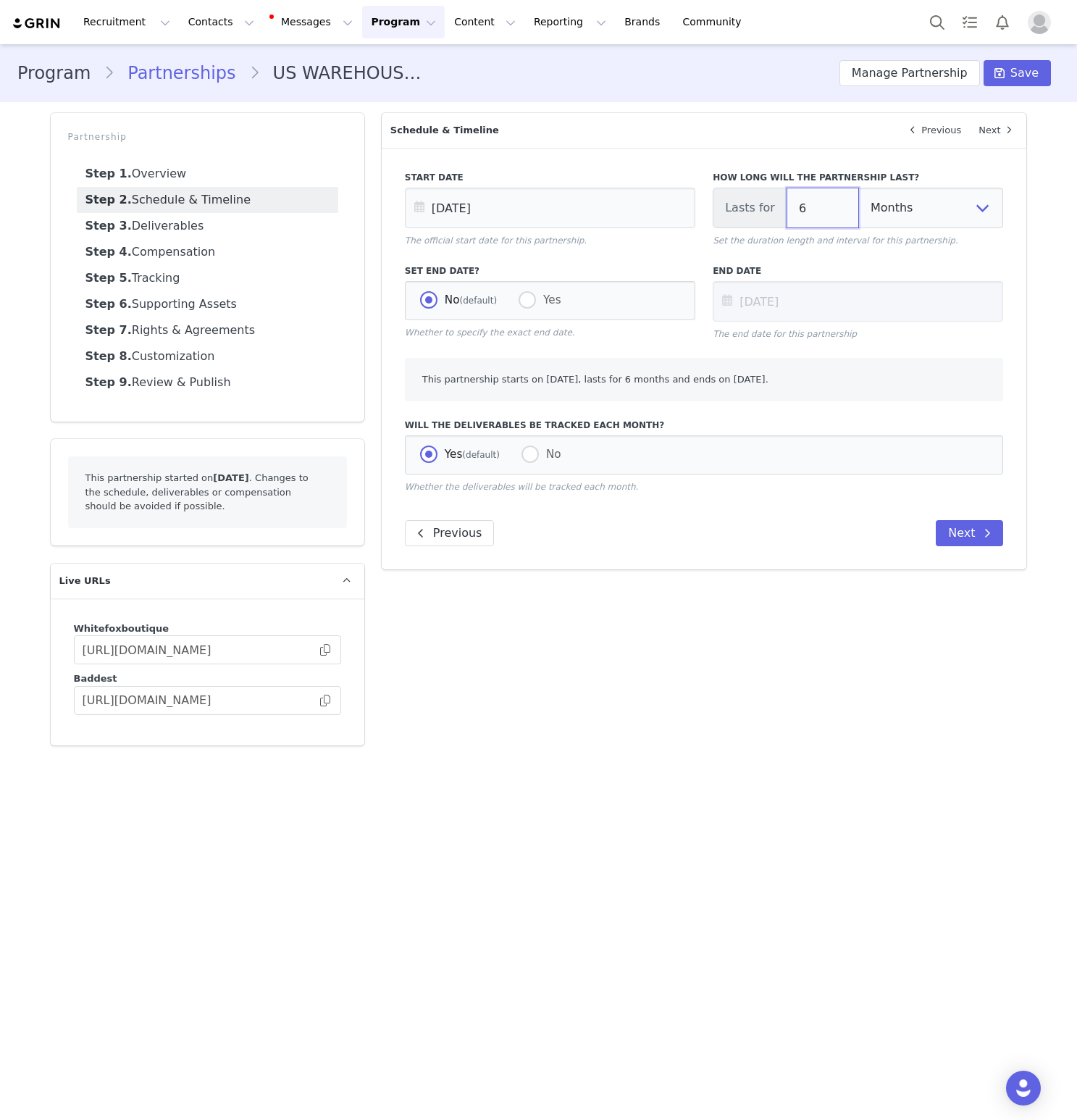
click at [803, 202] on input "6" at bounding box center [823, 207] width 72 height 41
type input "Sep 23 2025"
type input "3"
type input "Dec 23 2025"
type input "Sep 23 2025"
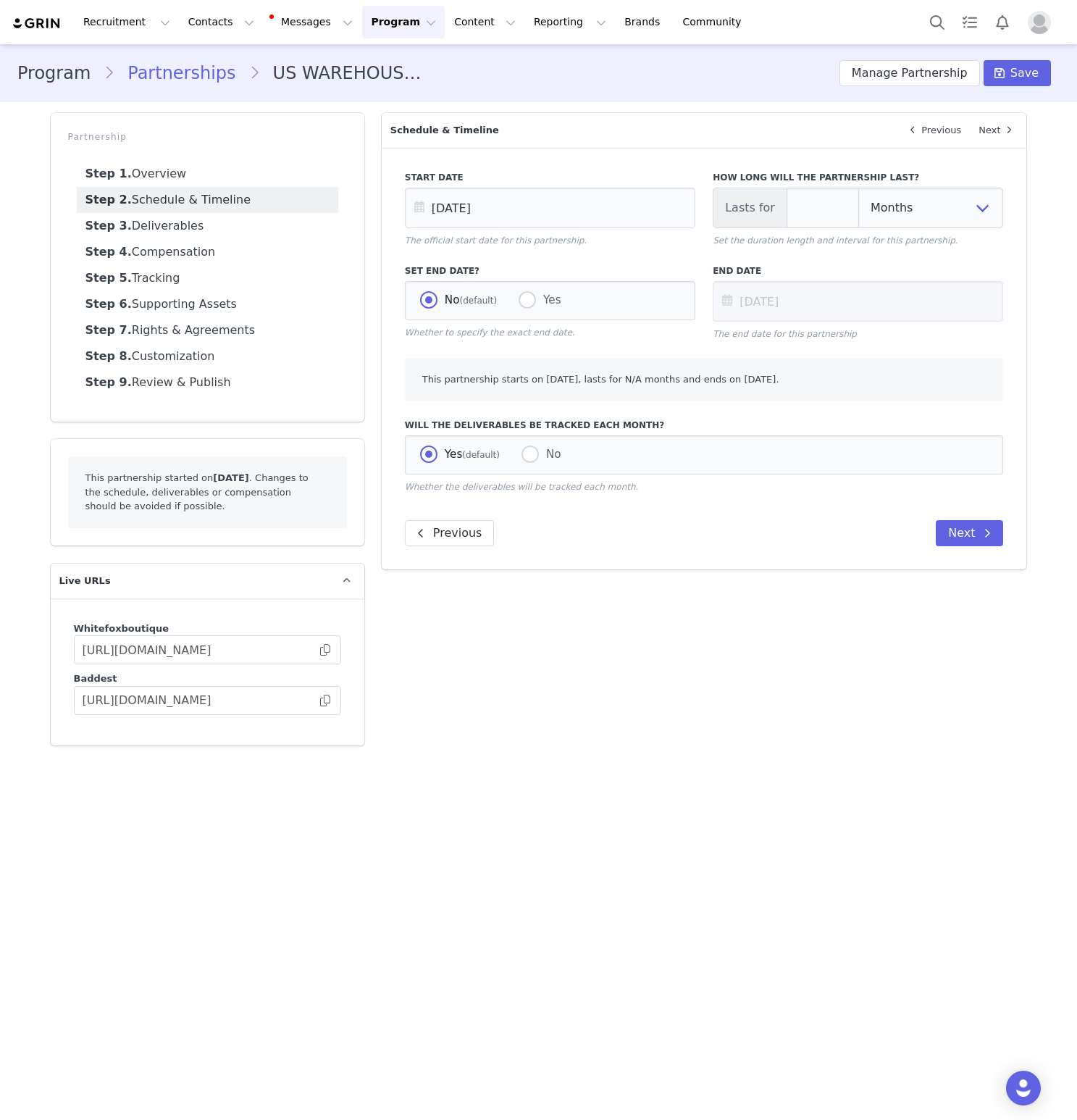
click at [777, 574] on div "Overview Next Which brand is this partnership for? White Fox Boutique USA White…" at bounding box center [704, 429] width 662 height 650
click at [809, 197] on input "number" at bounding box center [823, 207] width 72 height 41
